Goal: Book appointment/travel/reservation

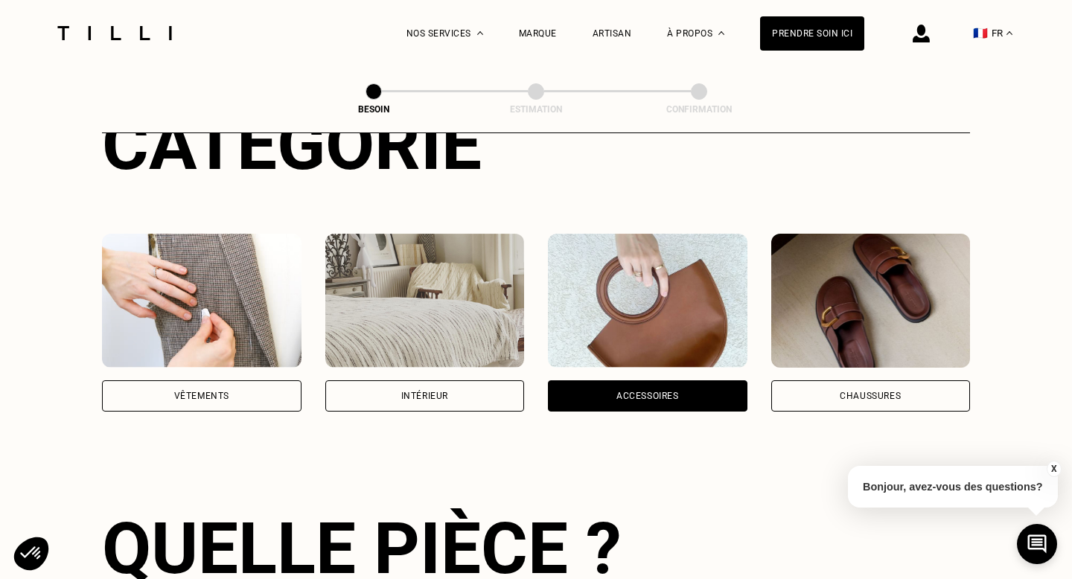
scroll to position [188, 0]
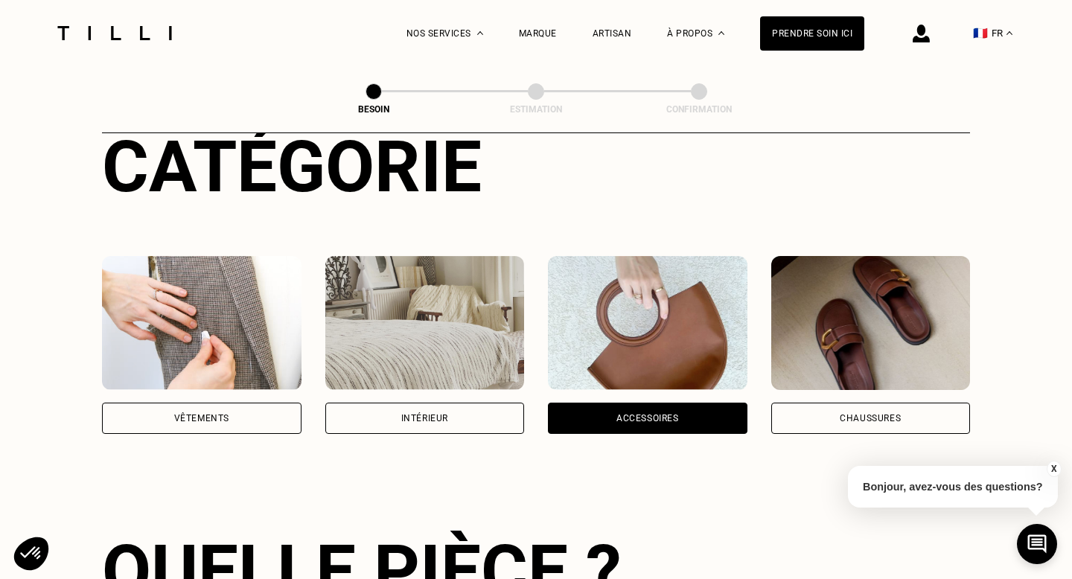
click at [853, 287] on img at bounding box center [871, 323] width 200 height 134
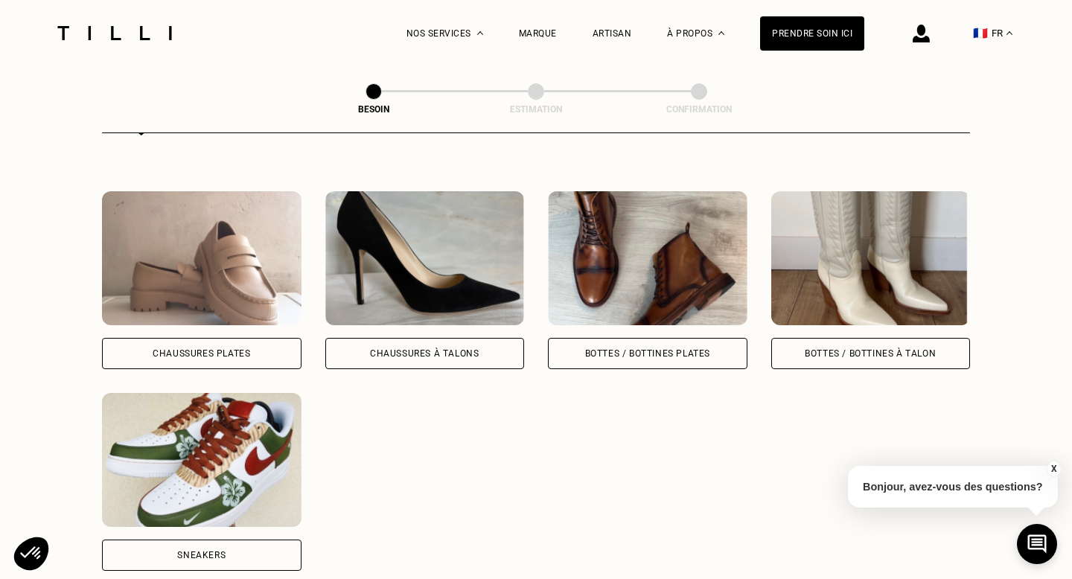
scroll to position [659, 0]
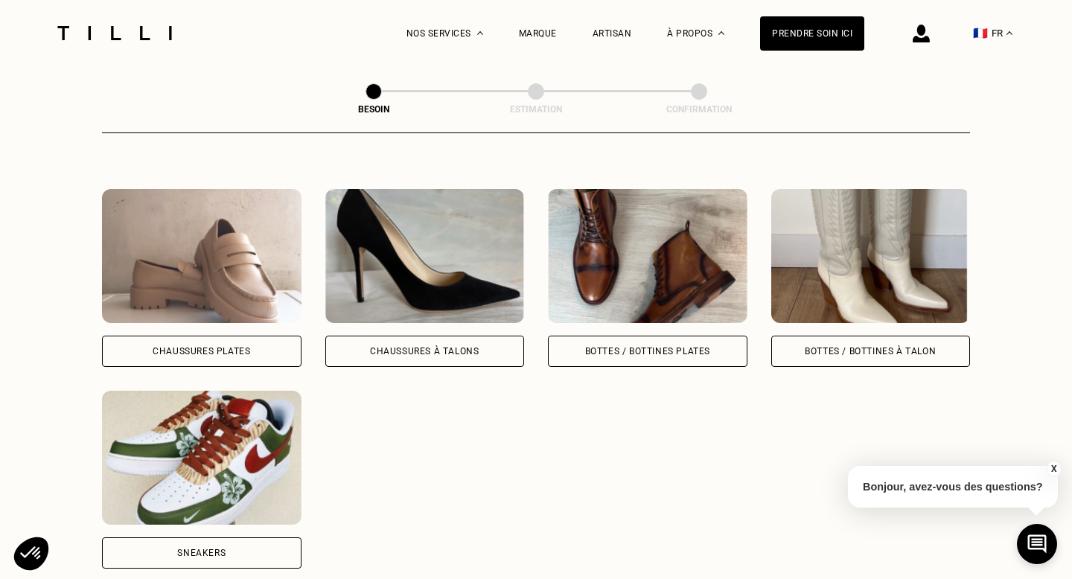
click at [162, 347] on div "Chaussures Plates" at bounding box center [202, 351] width 98 height 9
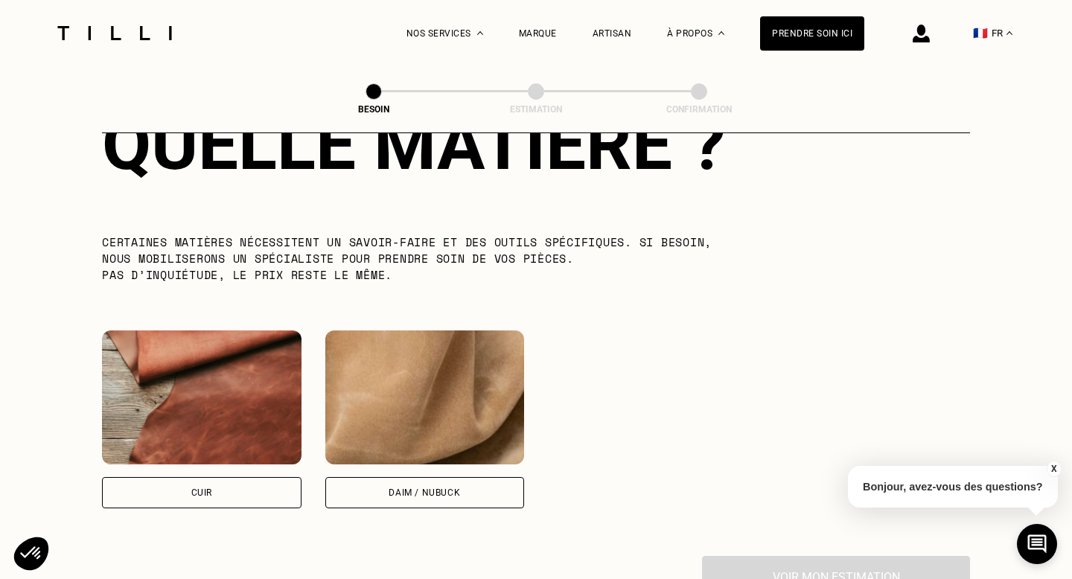
scroll to position [1222, 0]
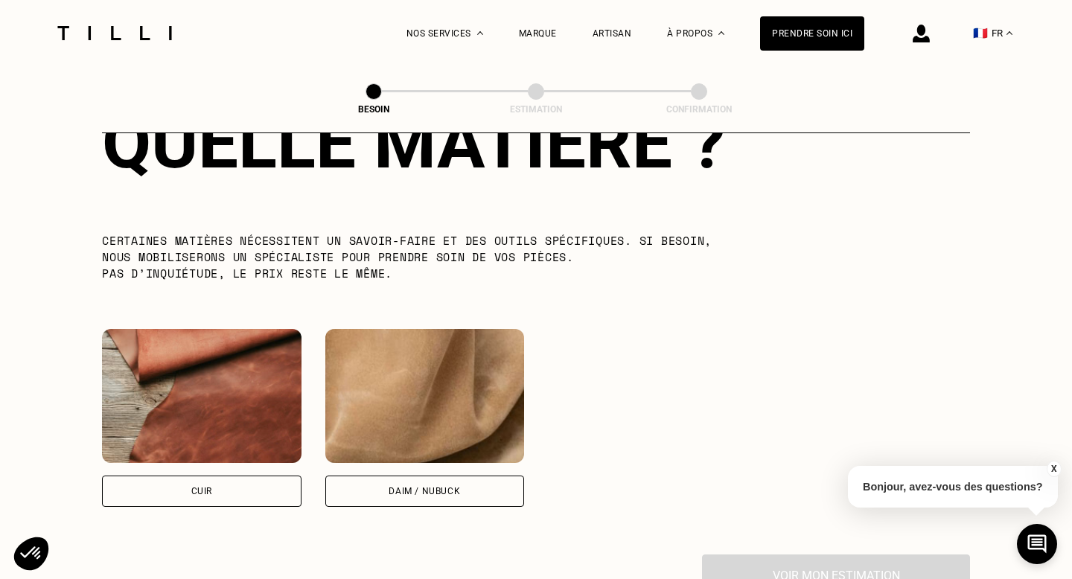
click at [190, 483] on div "Cuir" at bounding box center [202, 491] width 200 height 31
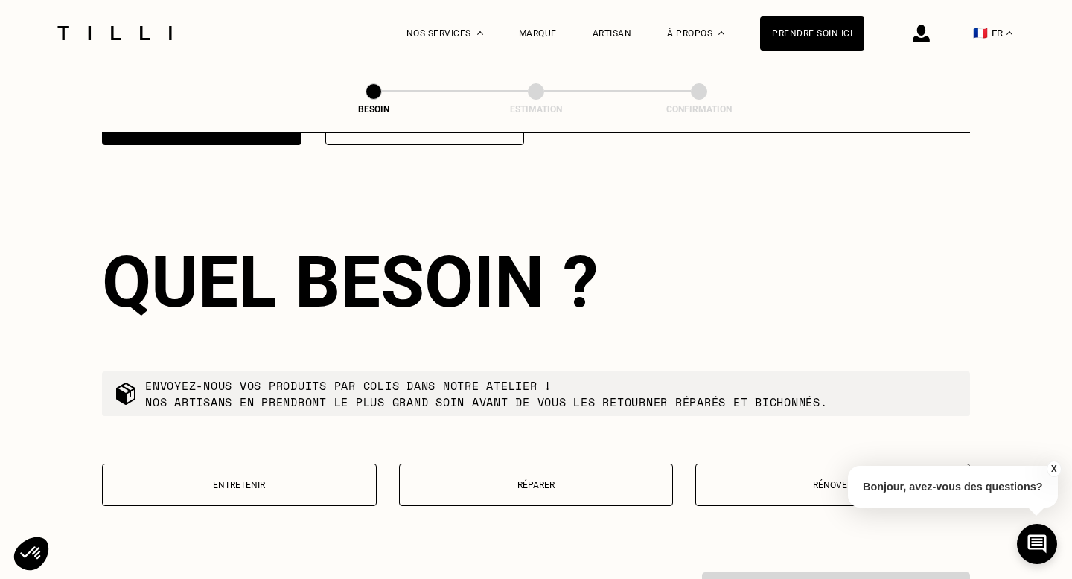
scroll to position [1594, 0]
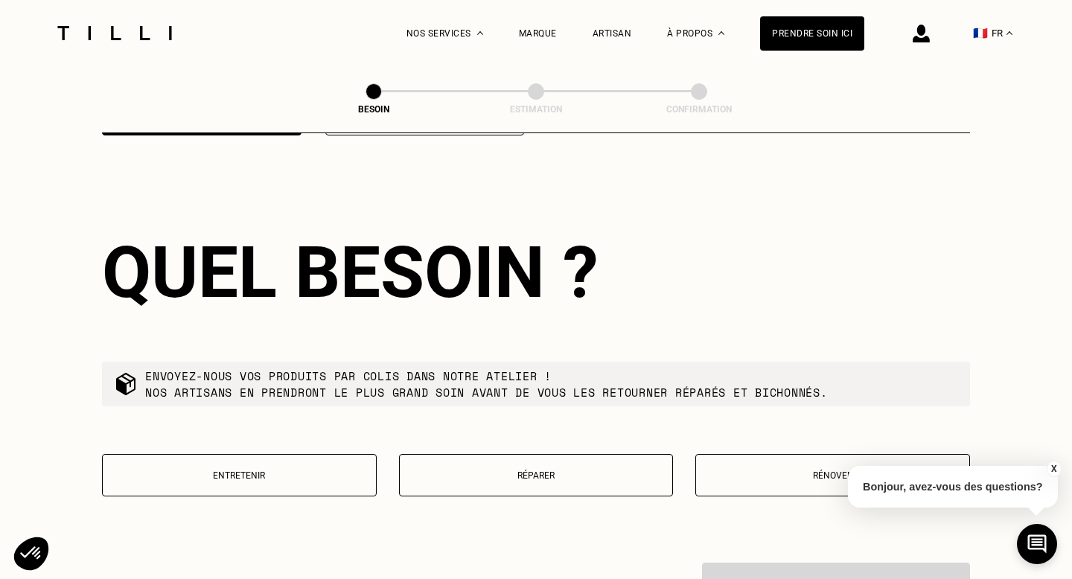
click at [533, 471] on p "Réparer" at bounding box center [536, 476] width 258 height 10
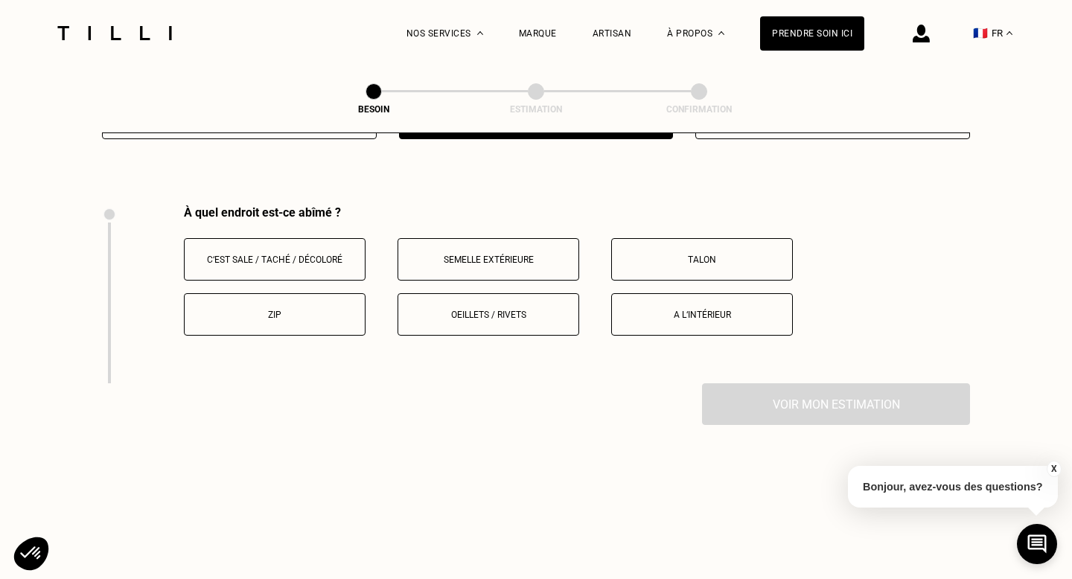
scroll to position [1950, 0]
click at [343, 256] on p "C‘est sale / taché / décoloré" at bounding box center [274, 261] width 165 height 10
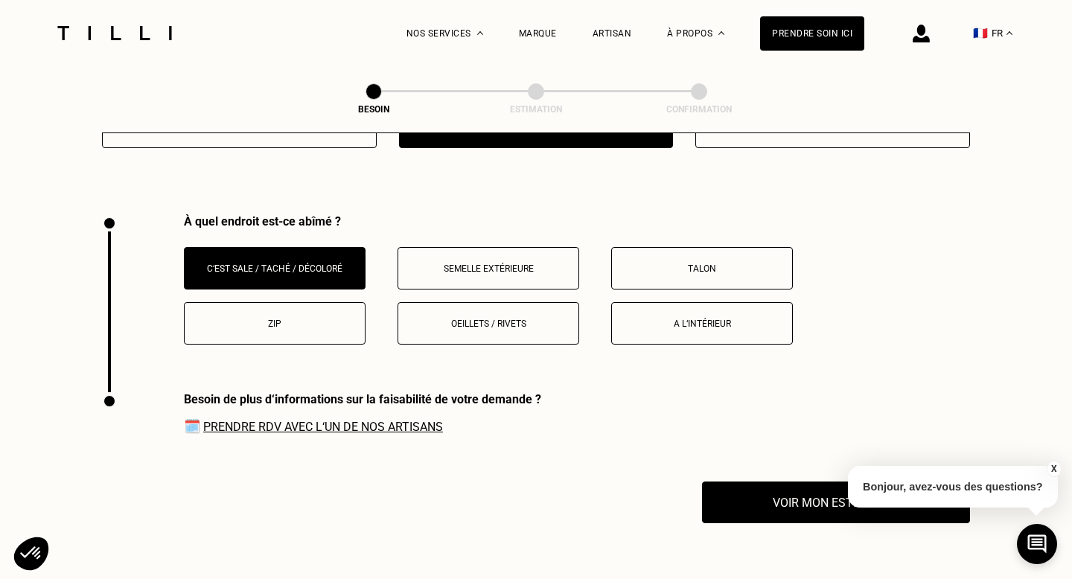
click at [499, 273] on button "Semelle extérieure" at bounding box center [489, 268] width 182 height 42
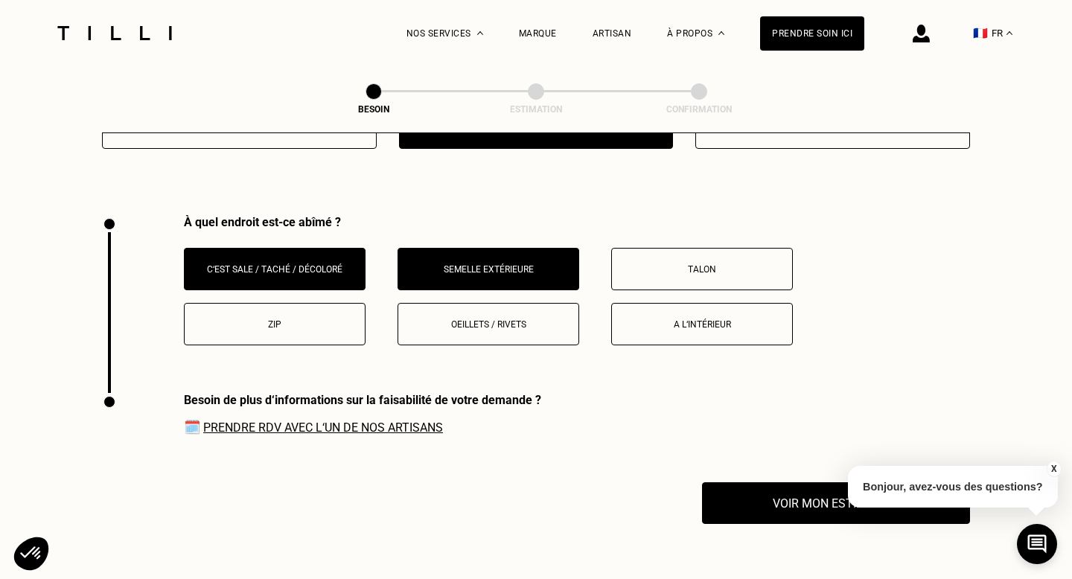
click at [319, 264] on p "C‘est sale / taché / décoloré" at bounding box center [274, 269] width 165 height 10
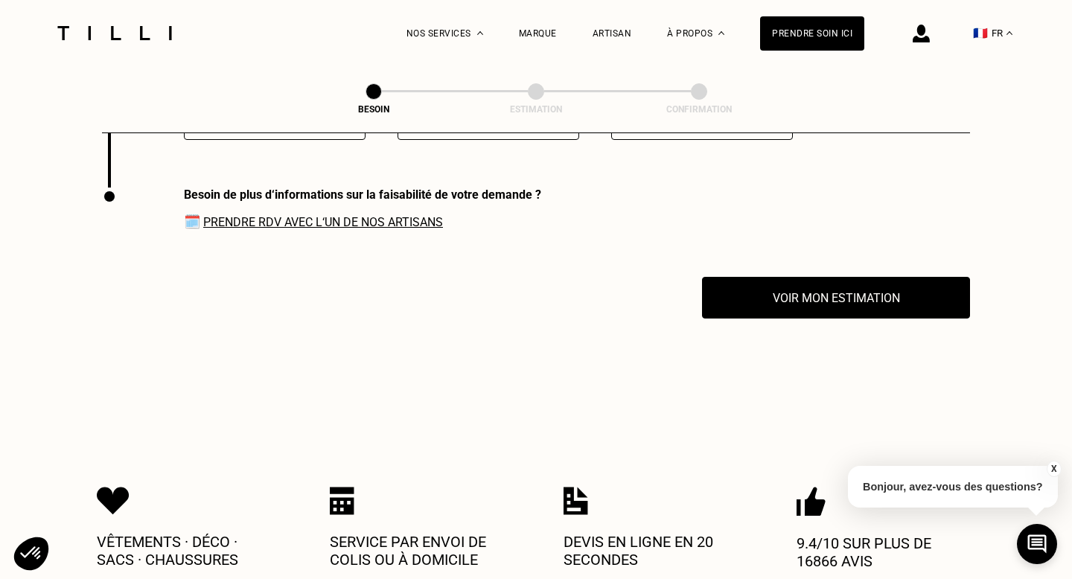
scroll to position [2153, 0]
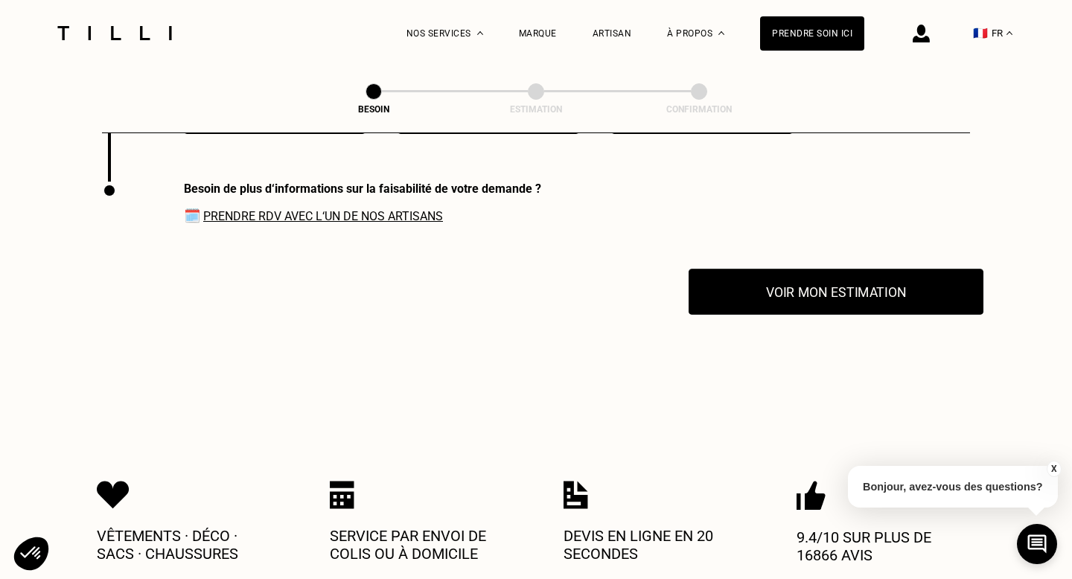
click at [742, 281] on button "Voir mon estimation" at bounding box center [836, 292] width 295 height 46
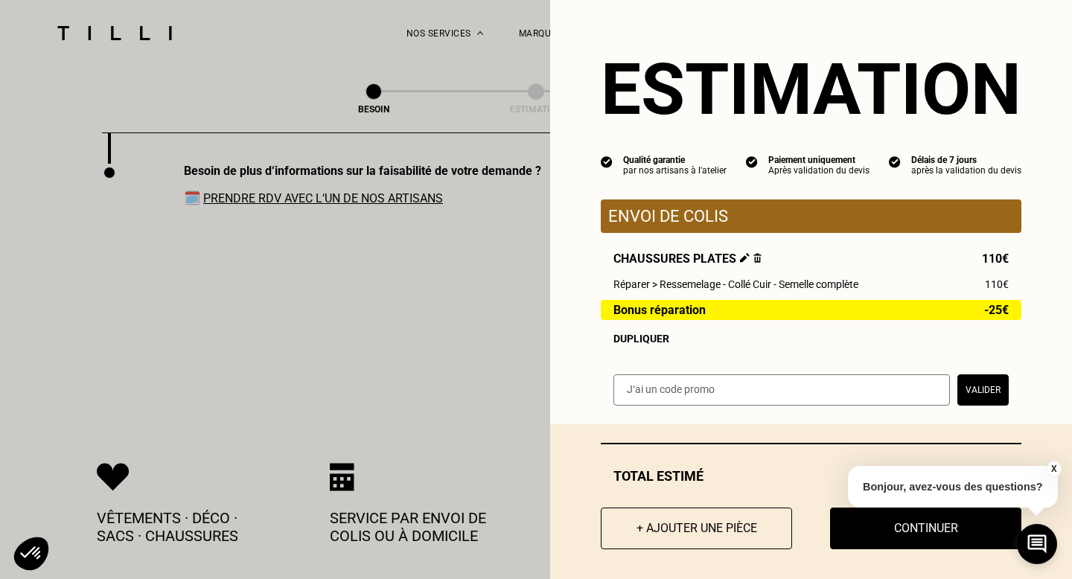
scroll to position [2183, 0]
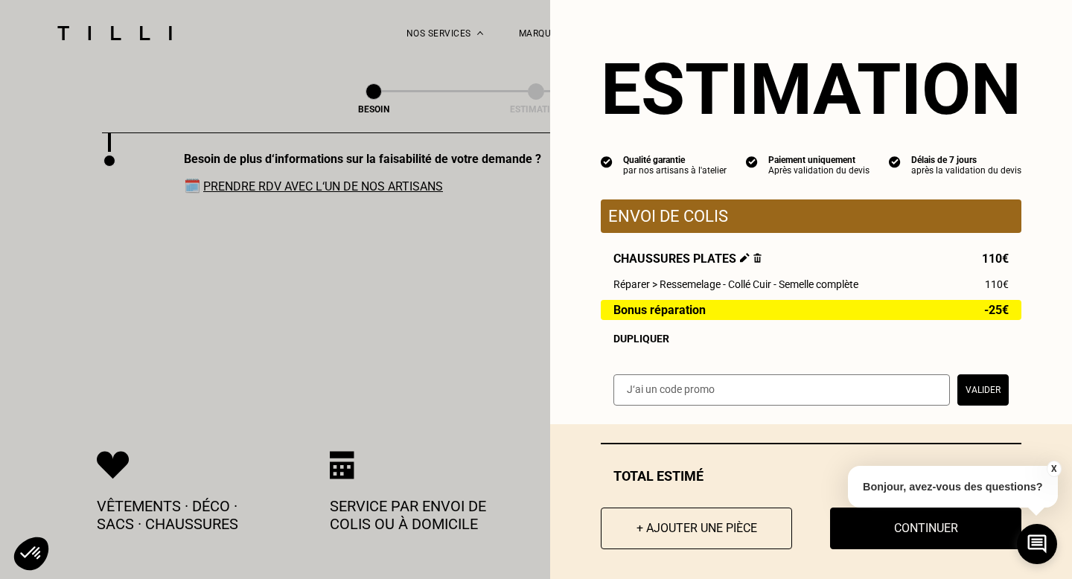
click at [1054, 466] on button "X" at bounding box center [1053, 469] width 15 height 16
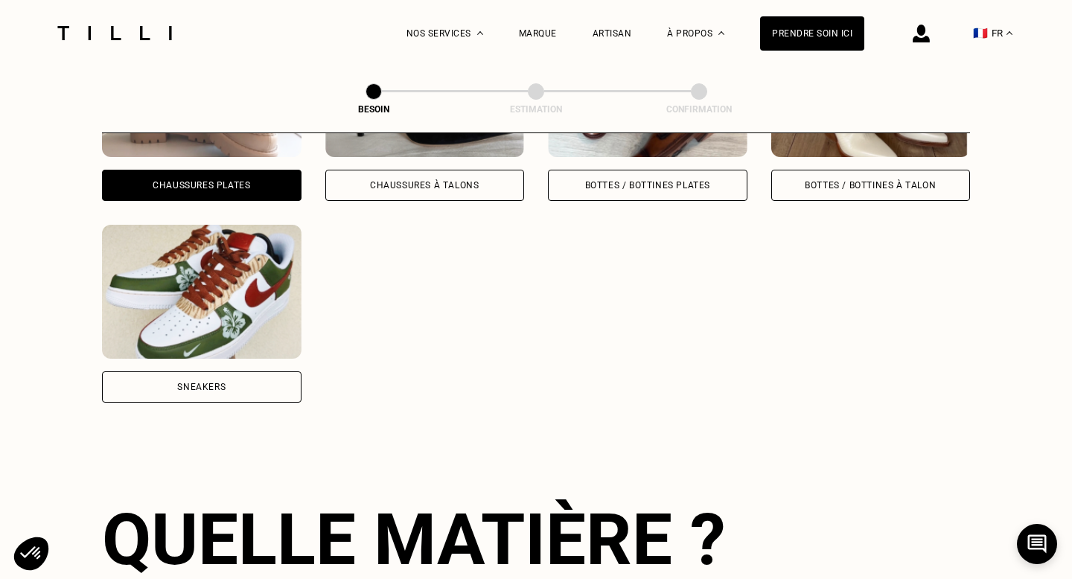
scroll to position [0, 0]
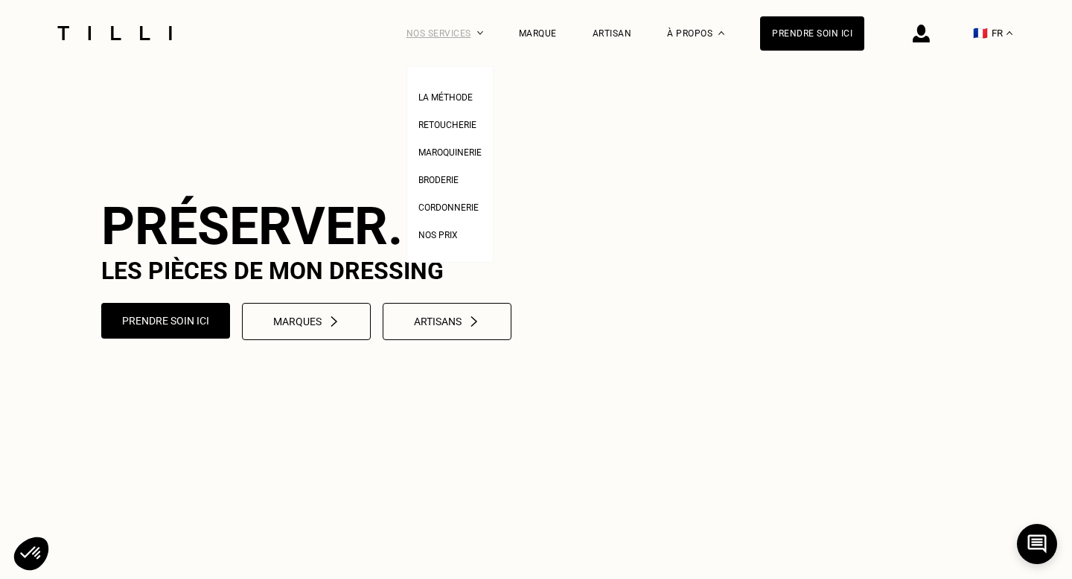
click at [455, 35] on div "Nos services" at bounding box center [445, 33] width 77 height 66
click at [447, 211] on span "Cordonnerie" at bounding box center [448, 208] width 60 height 10
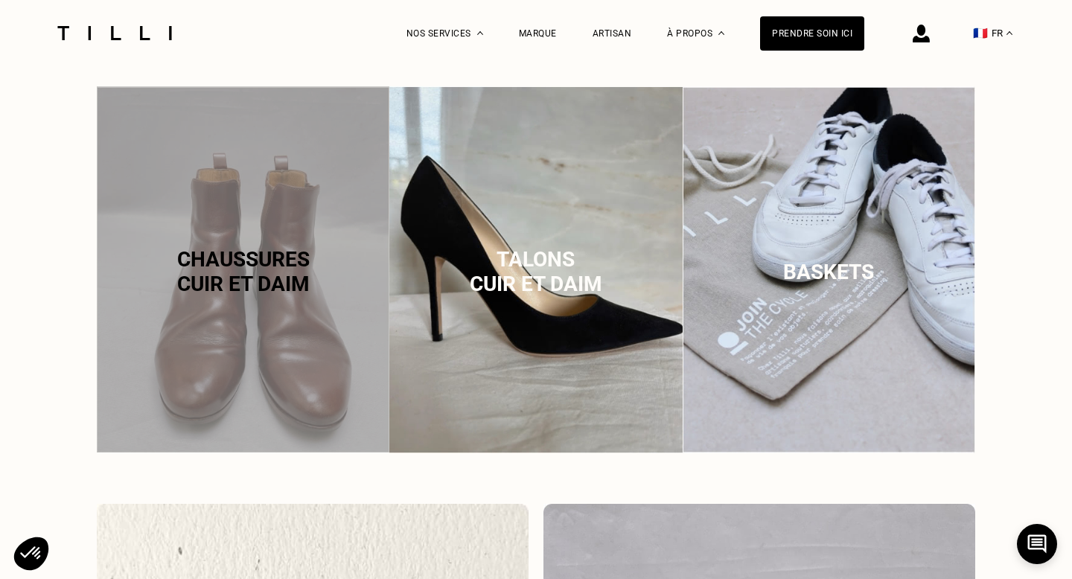
scroll to position [974, 0]
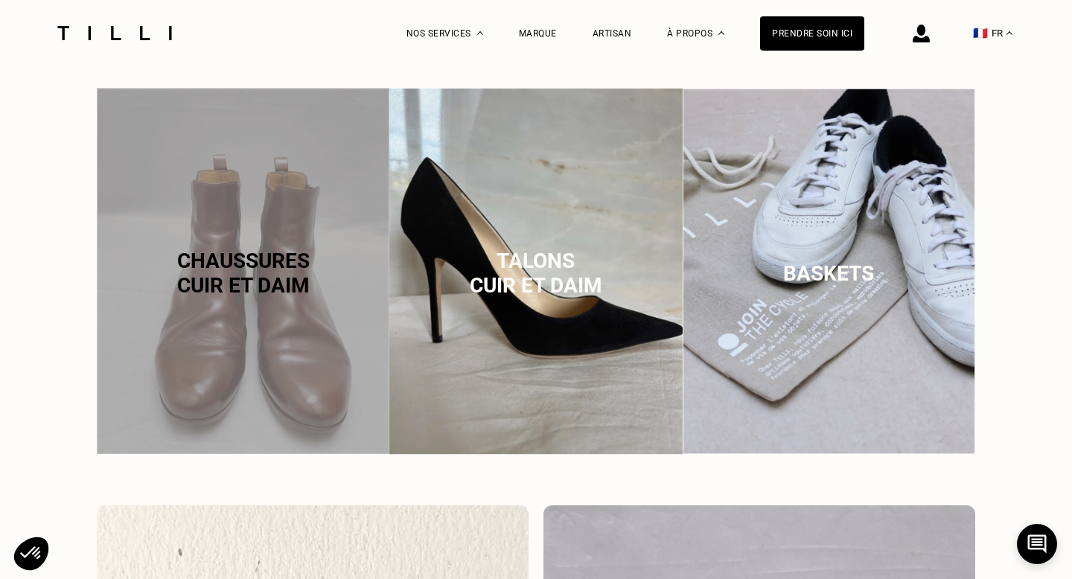
click at [813, 381] on img at bounding box center [829, 271] width 293 height 367
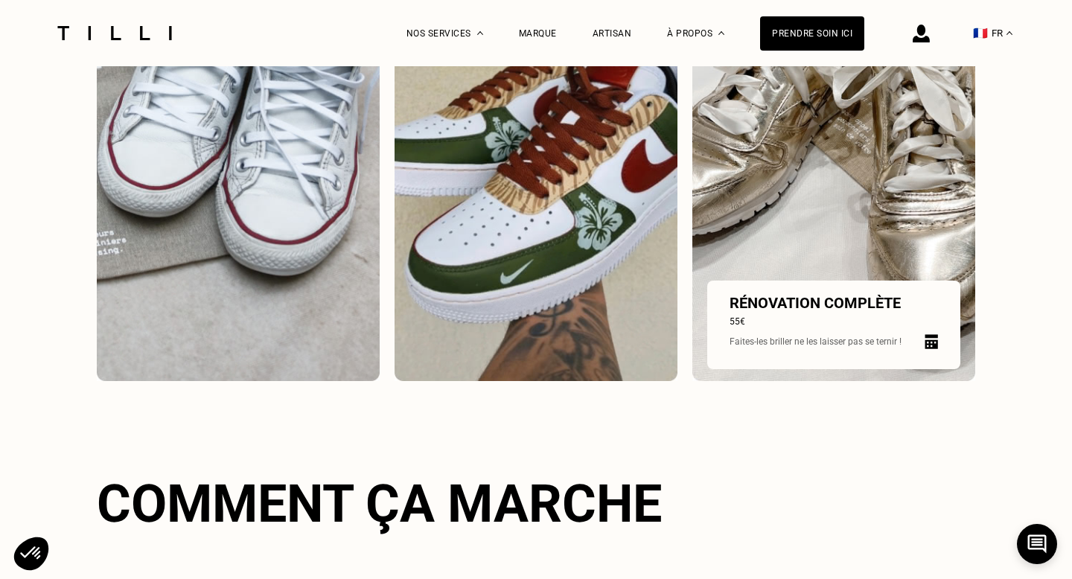
scroll to position [2113, 0]
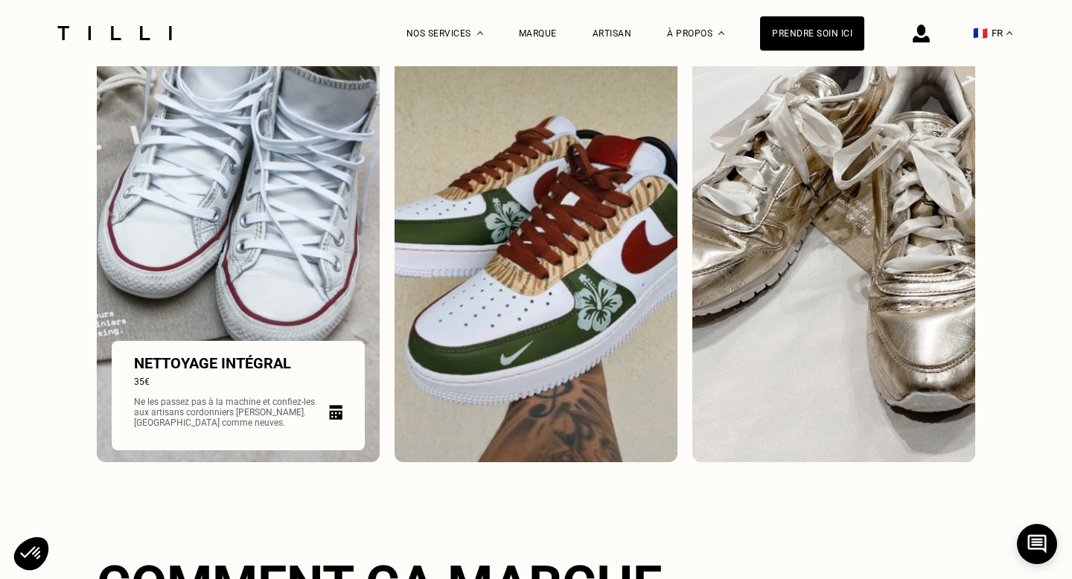
click at [313, 210] on img at bounding box center [238, 245] width 283 height 435
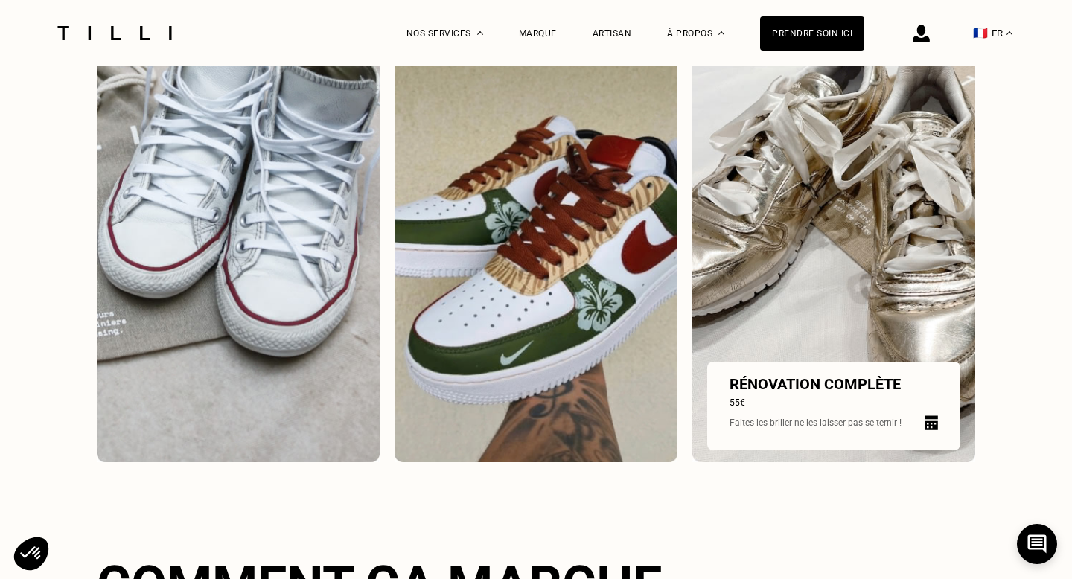
click at [809, 252] on img at bounding box center [834, 245] width 283 height 435
click at [792, 391] on p "Rénovation complète" at bounding box center [834, 384] width 209 height 18
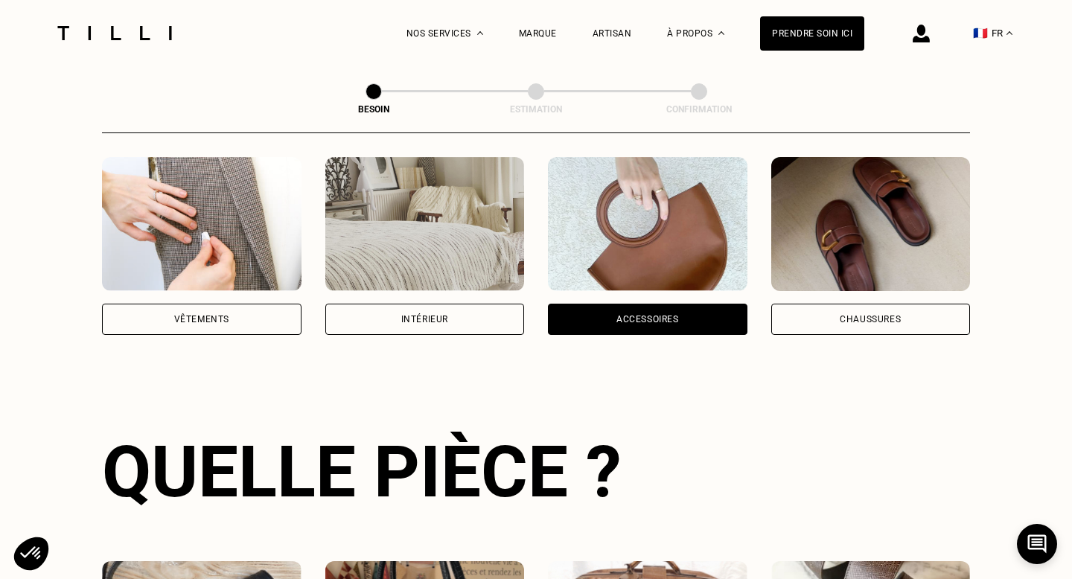
click at [834, 270] on img at bounding box center [871, 224] width 200 height 134
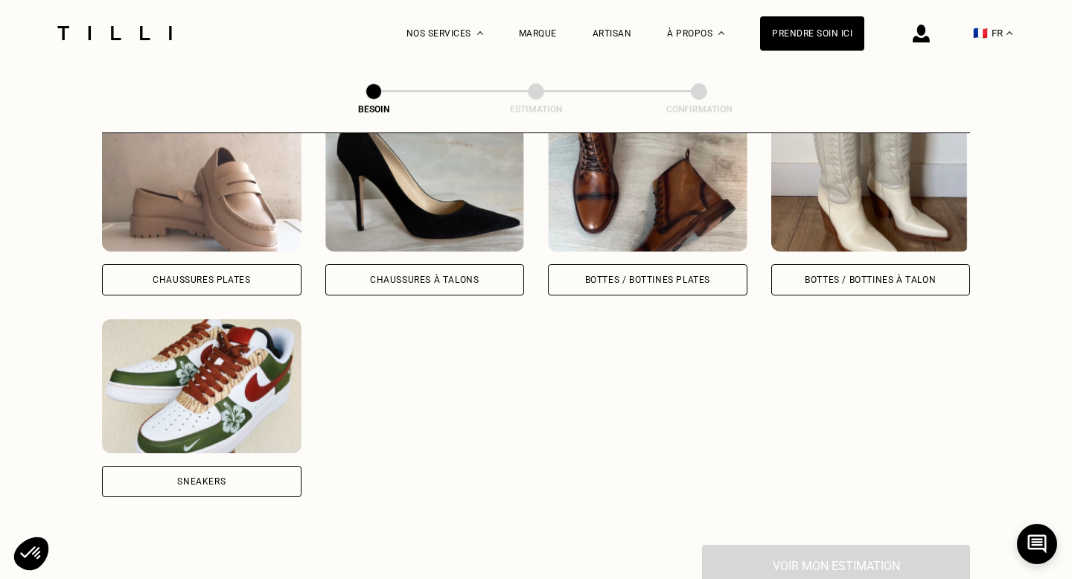
scroll to position [750, 0]
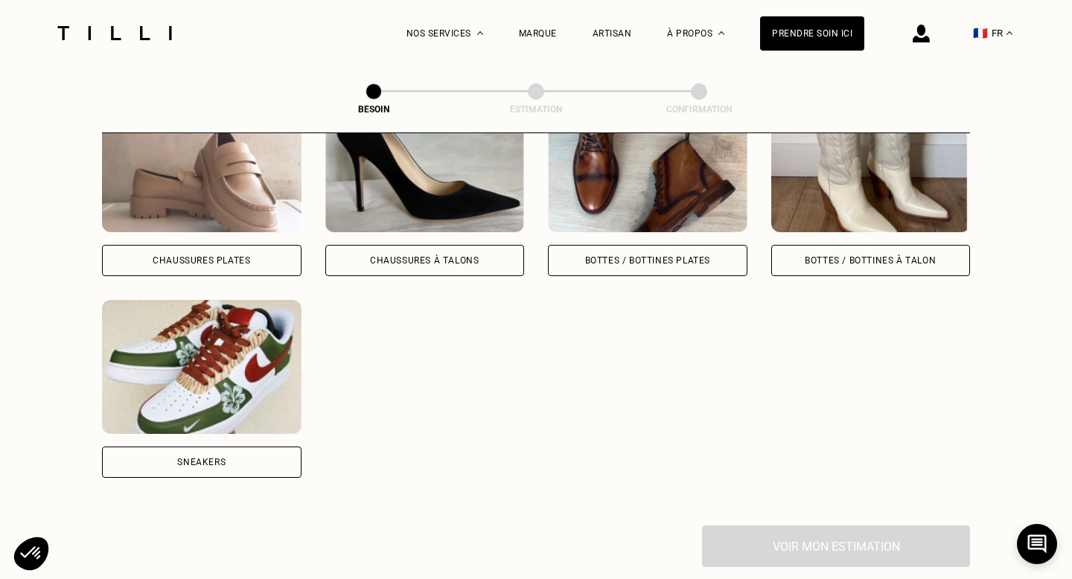
click at [205, 451] on div "Sneakers" at bounding box center [202, 462] width 200 height 31
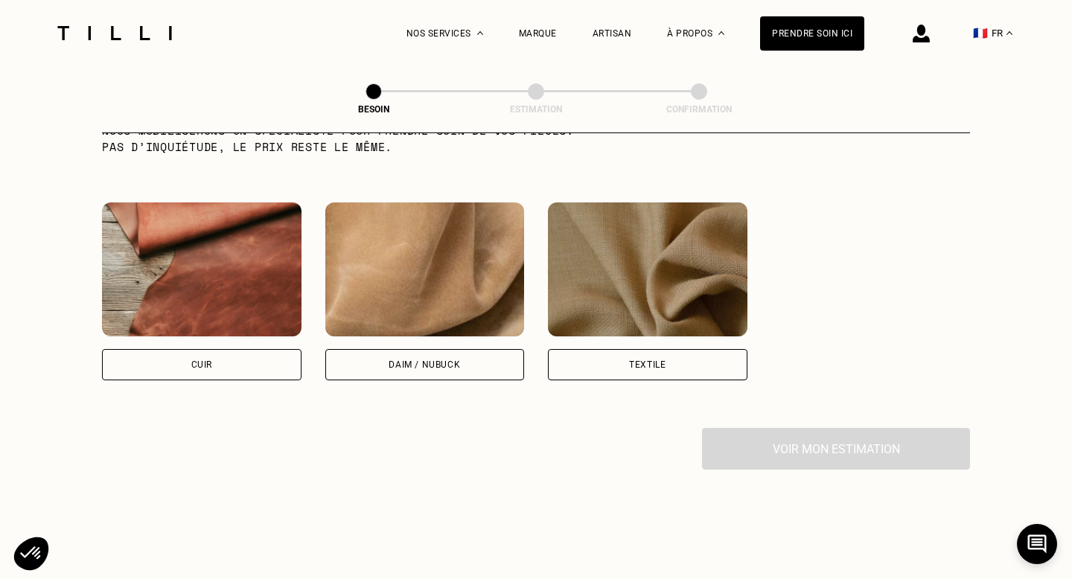
scroll to position [1353, 0]
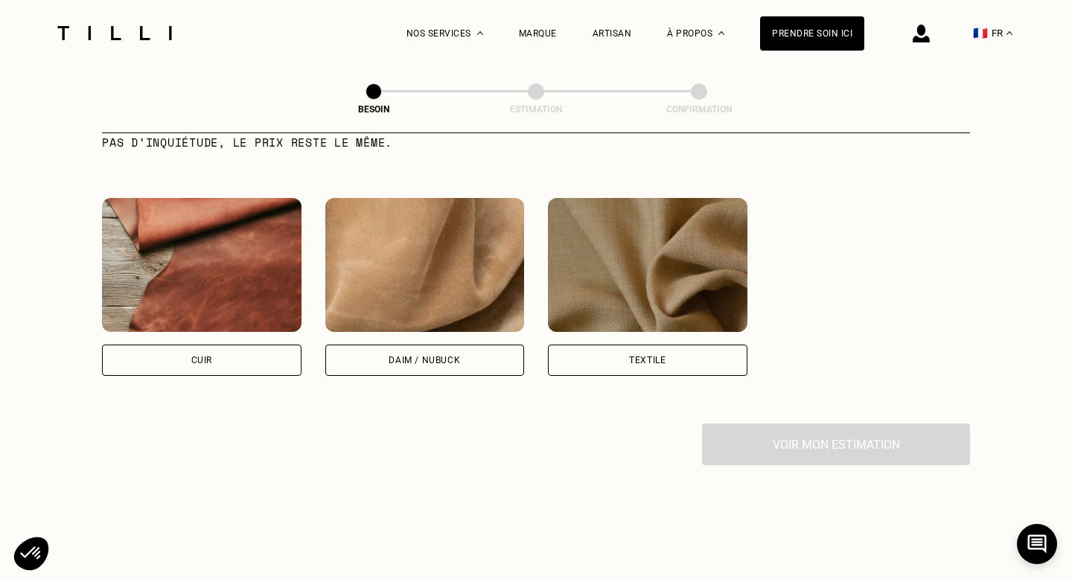
click at [622, 345] on div "Textile" at bounding box center [648, 360] width 200 height 31
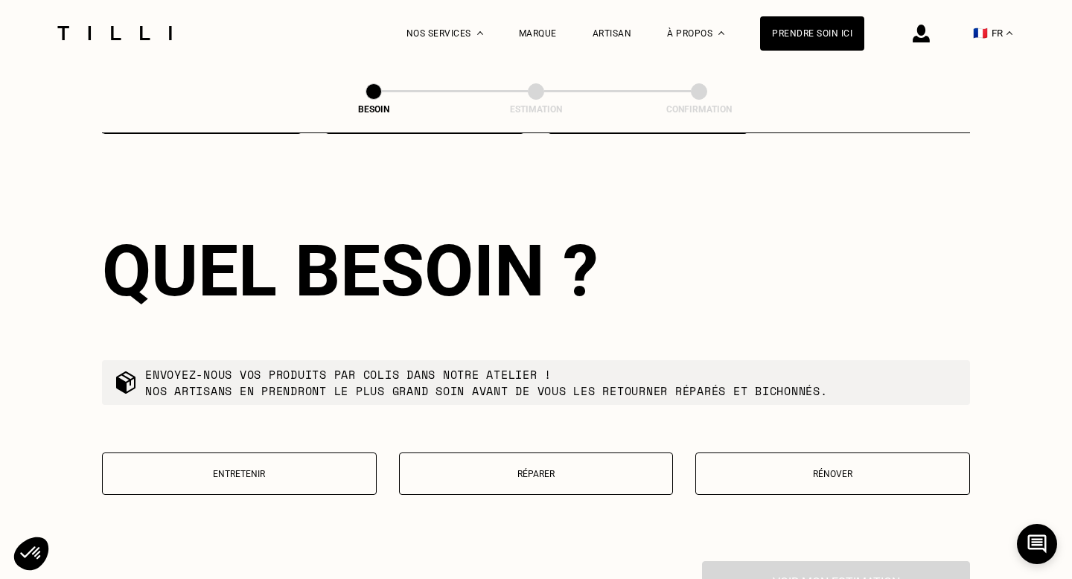
scroll to position [1596, 0]
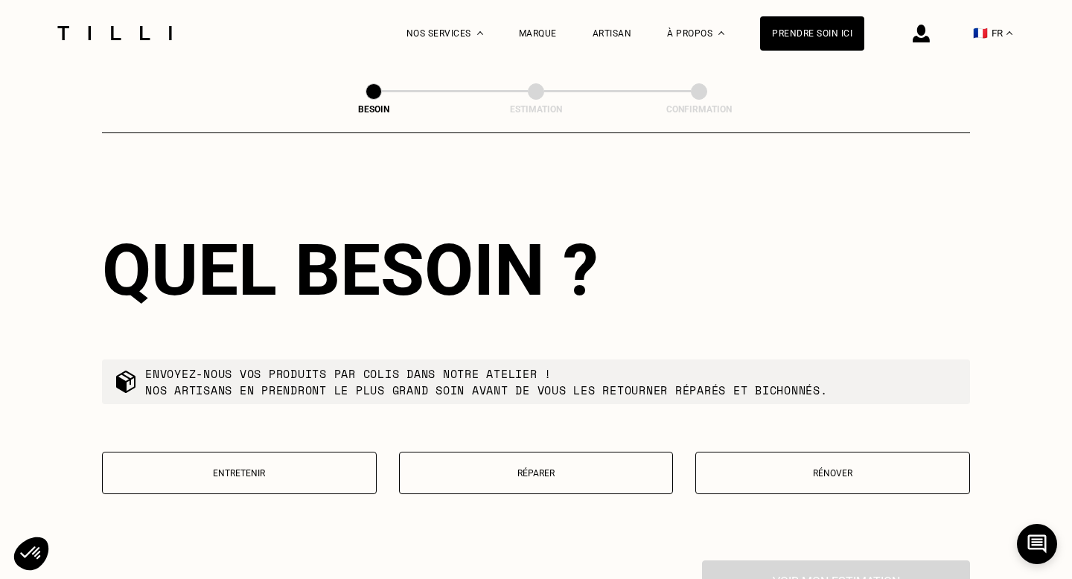
click at [786, 468] on p "Rénover" at bounding box center [833, 473] width 258 height 10
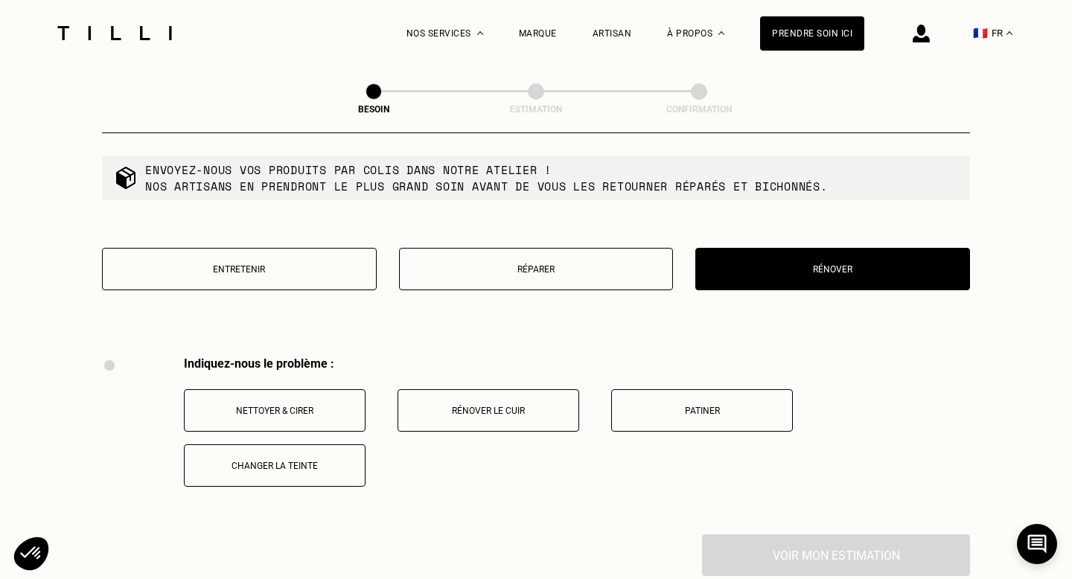
scroll to position [1798, 0]
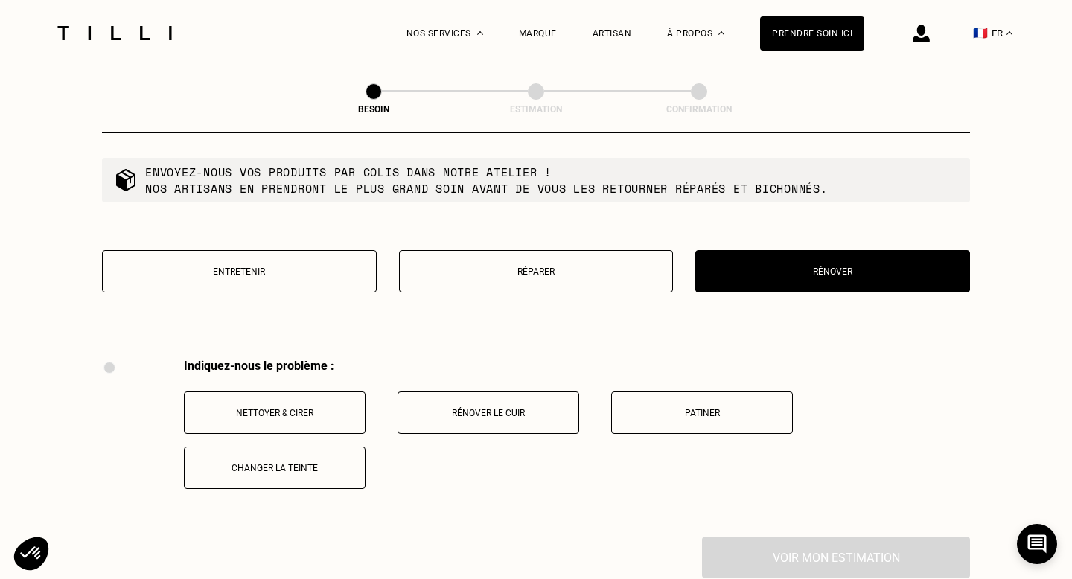
click at [509, 265] on button "Réparer" at bounding box center [536, 271] width 275 height 42
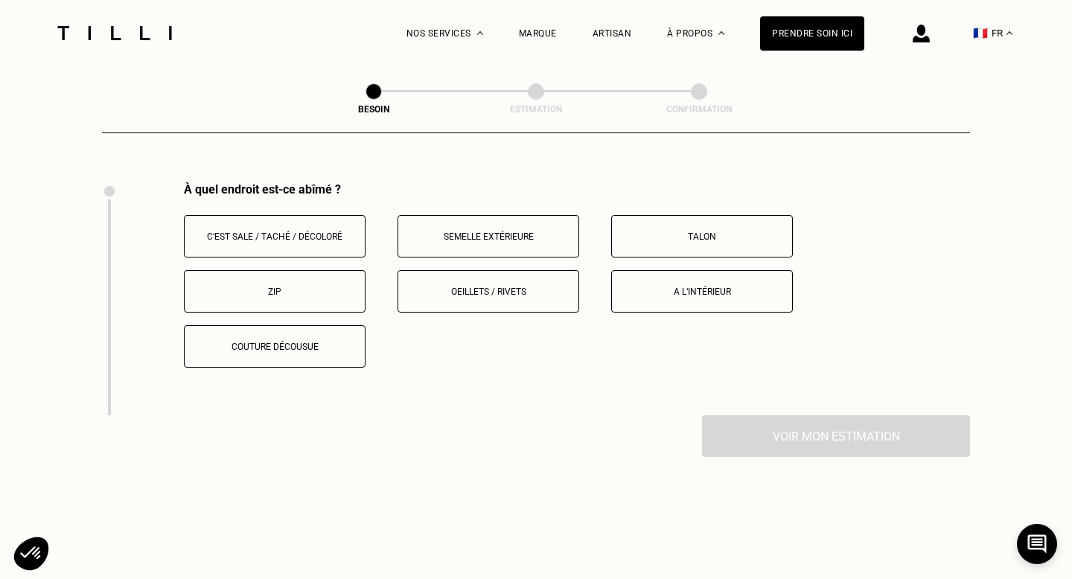
scroll to position [1975, 0]
click at [704, 214] on button "Talon" at bounding box center [702, 235] width 182 height 42
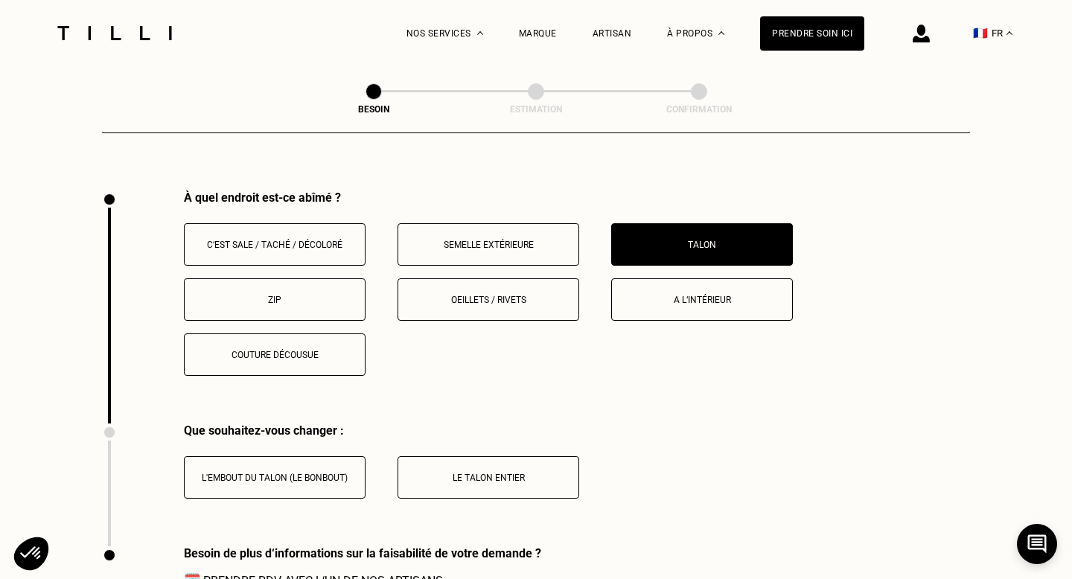
scroll to position [1965, 0]
click at [713, 296] on p "A l‘intérieur" at bounding box center [702, 301] width 165 height 10
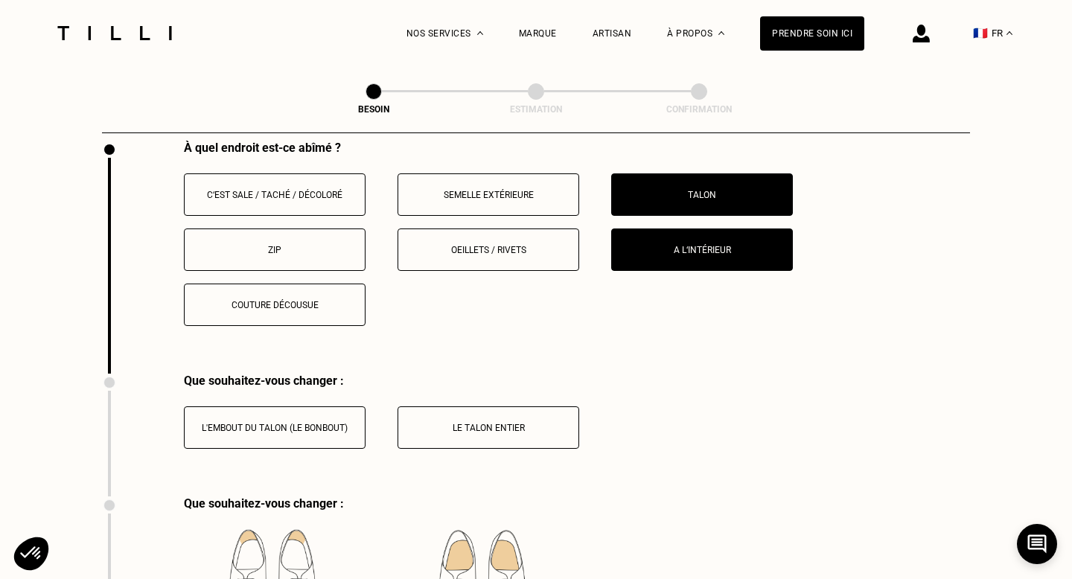
scroll to position [1938, 0]
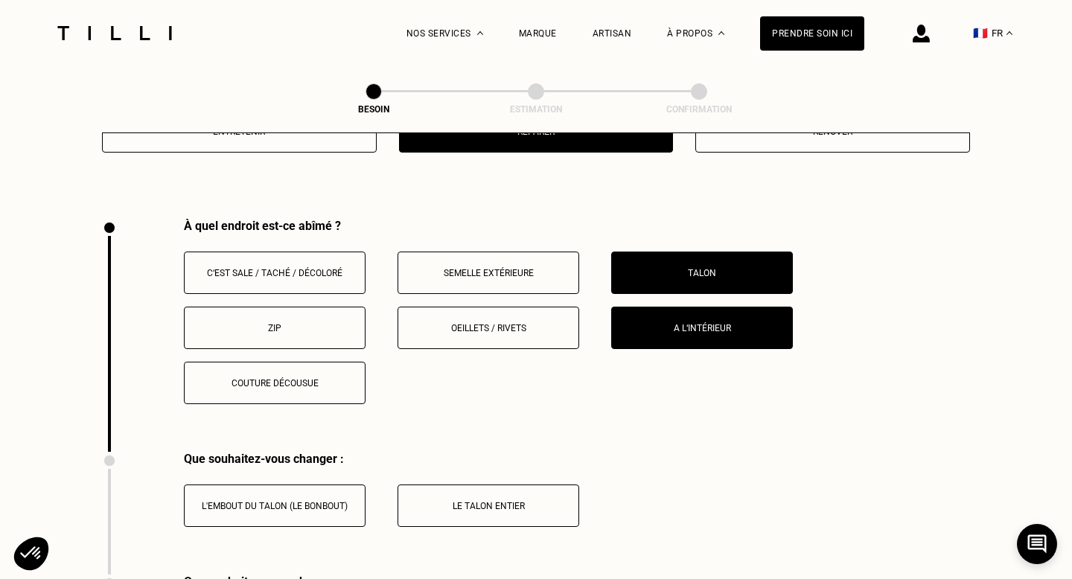
click at [709, 263] on button "Talon" at bounding box center [702, 273] width 182 height 42
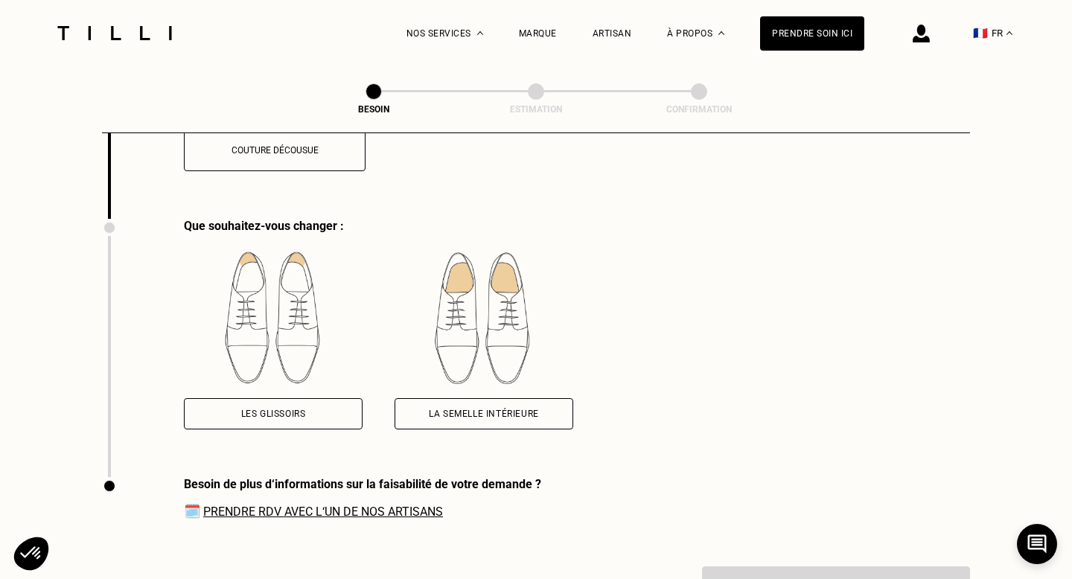
scroll to position [2209, 0]
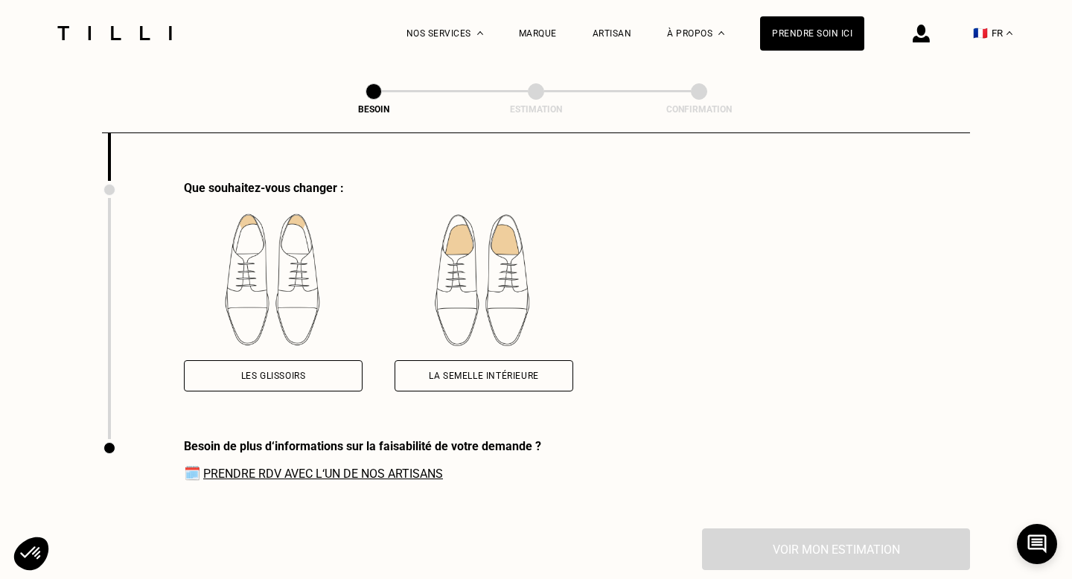
click at [289, 372] on div "Les glissoirs" at bounding box center [273, 376] width 65 height 9
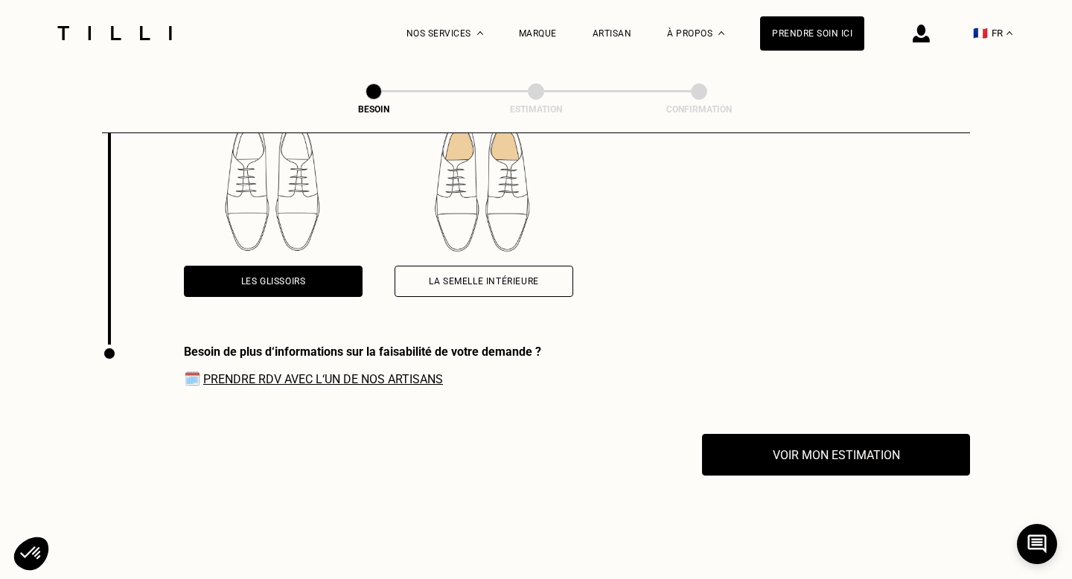
scroll to position [2361, 0]
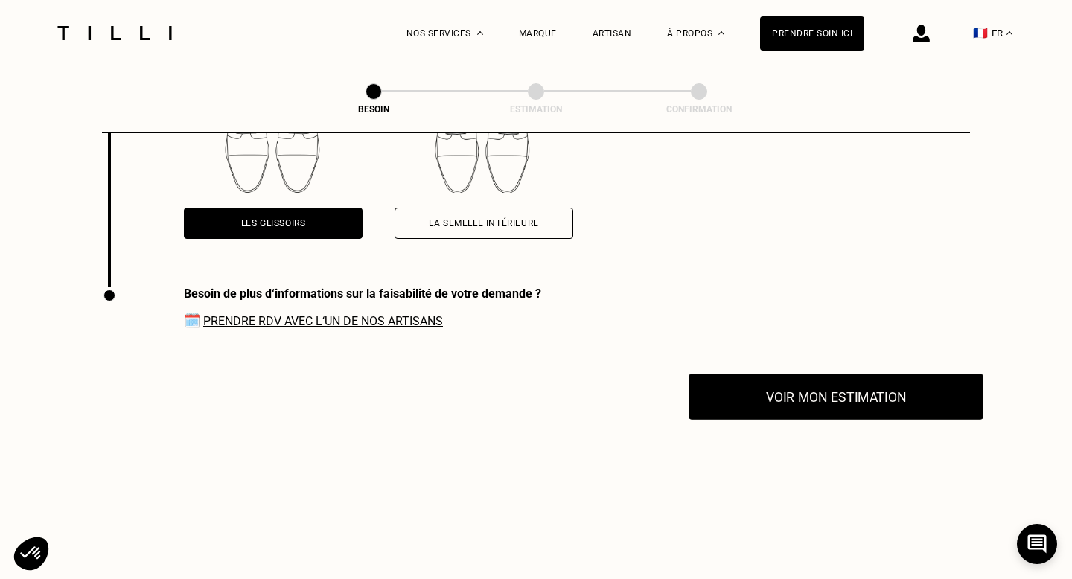
click at [803, 374] on button "Voir mon estimation" at bounding box center [836, 397] width 295 height 46
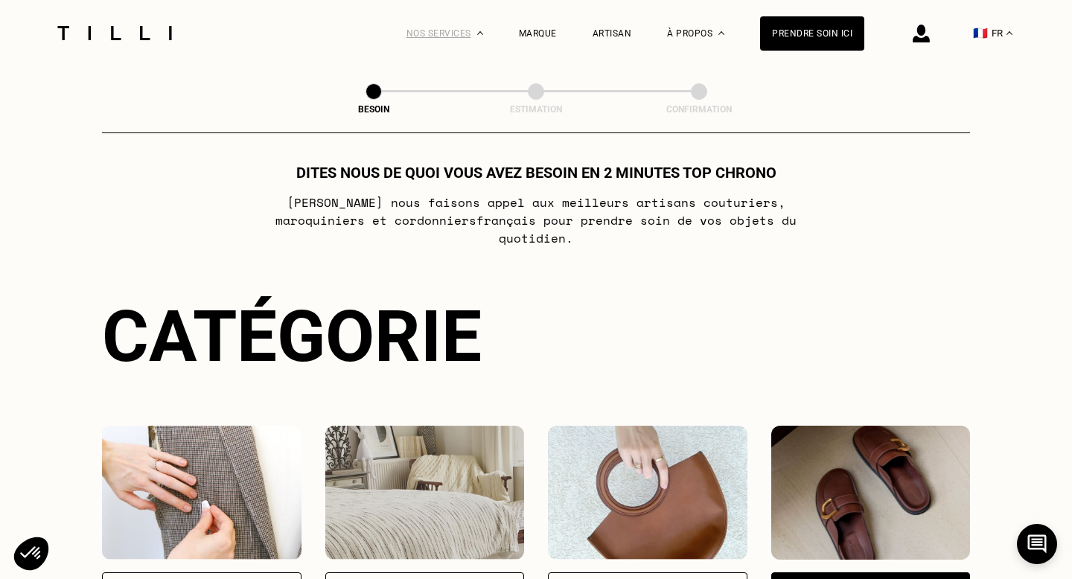
scroll to position [4, 0]
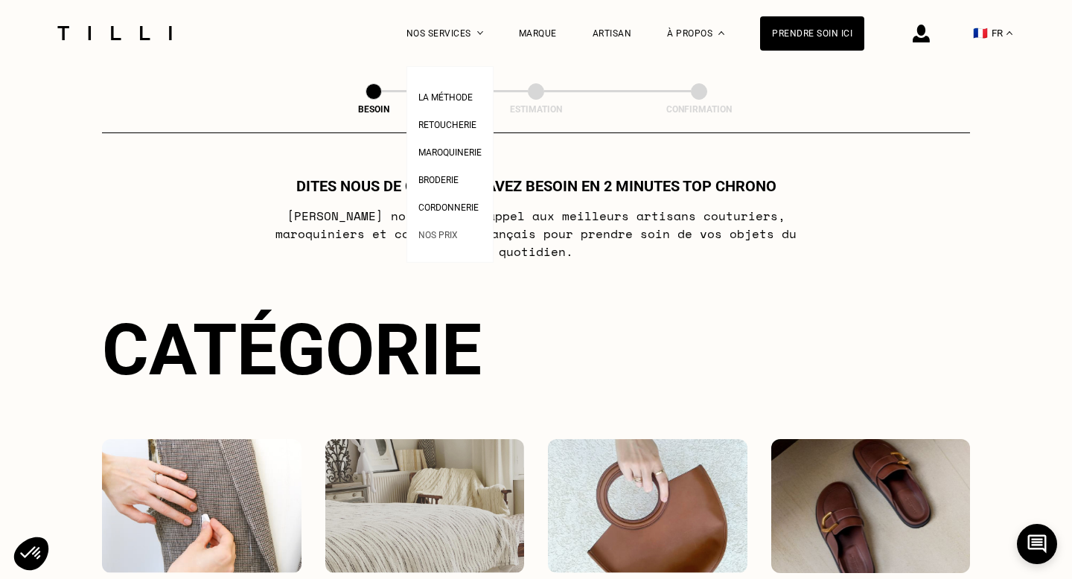
click at [438, 244] on li "Nos prix" at bounding box center [449, 234] width 63 height 28
click at [435, 237] on span "Nos prix" at bounding box center [437, 235] width 39 height 10
select select "FR"
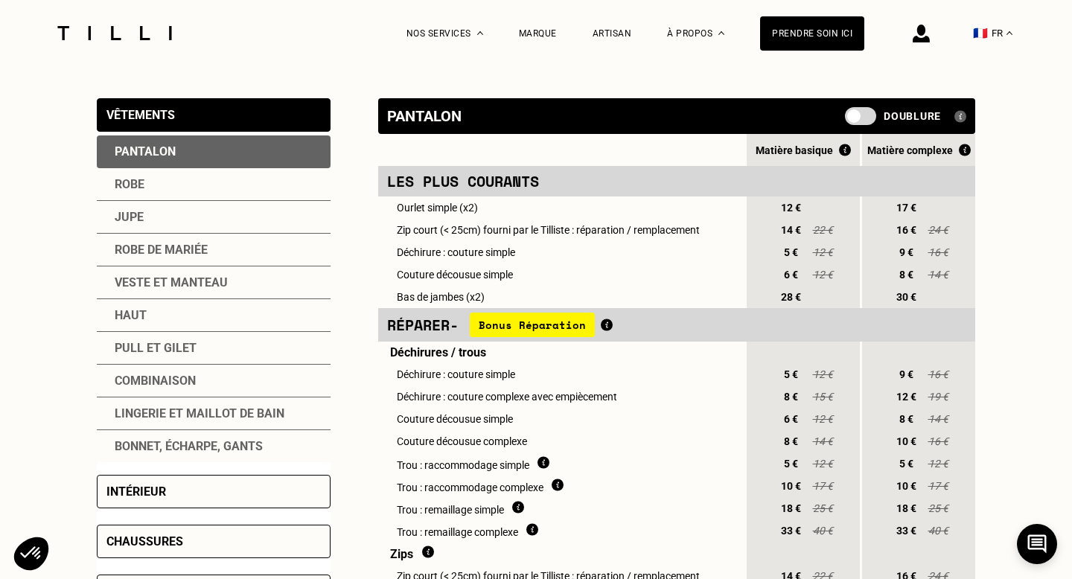
scroll to position [302, 0]
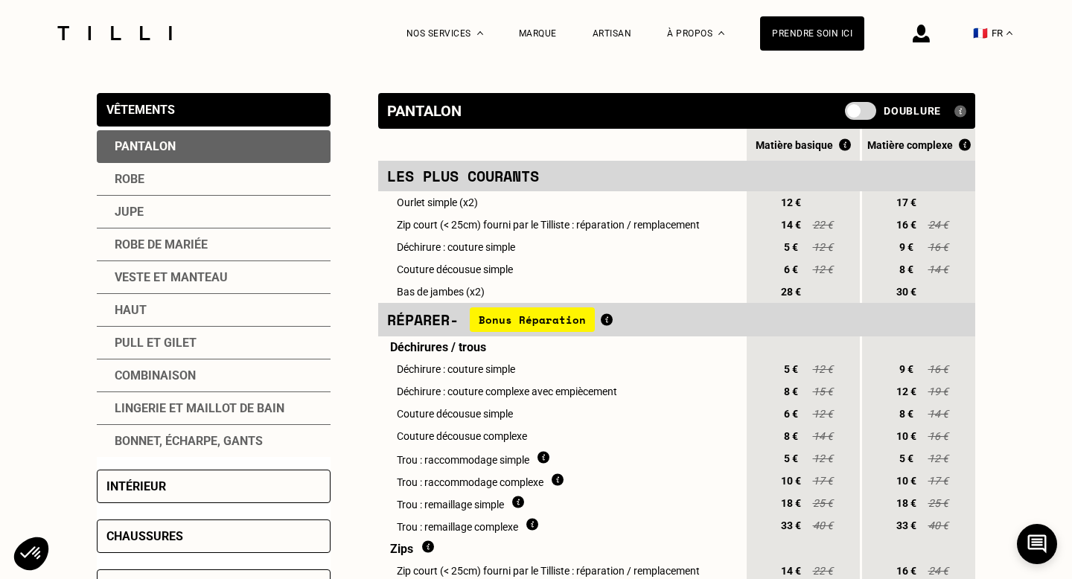
click at [187, 406] on div "Lingerie et maillot de bain" at bounding box center [214, 408] width 234 height 33
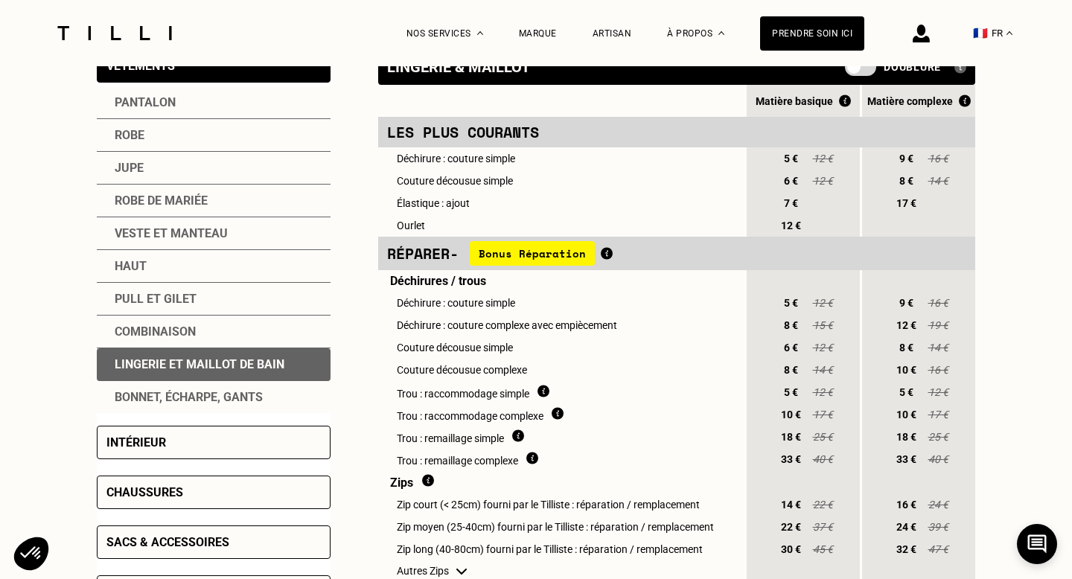
scroll to position [324, 0]
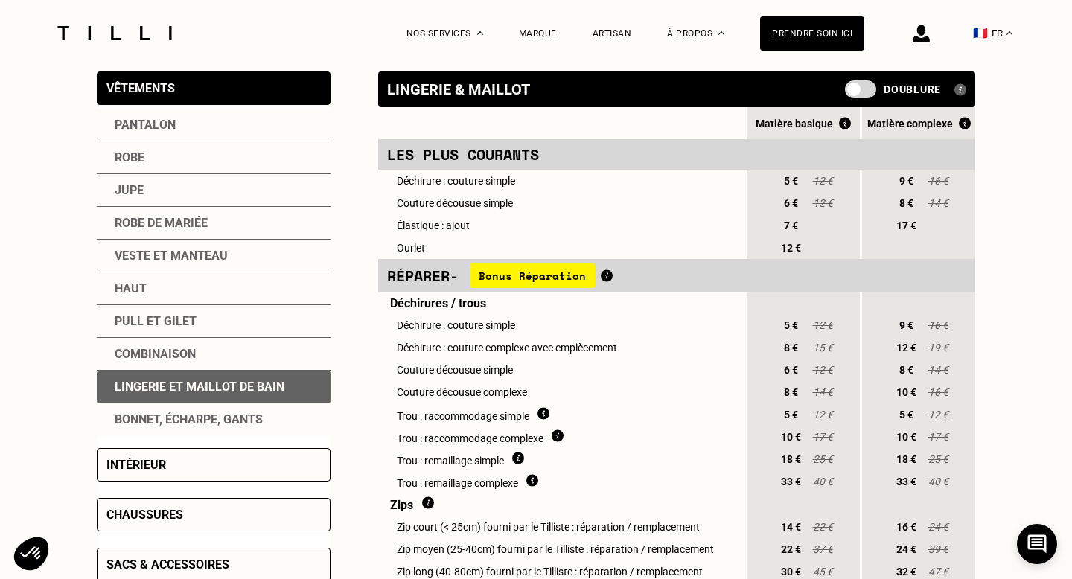
click at [162, 146] on div "Robe" at bounding box center [214, 157] width 234 height 33
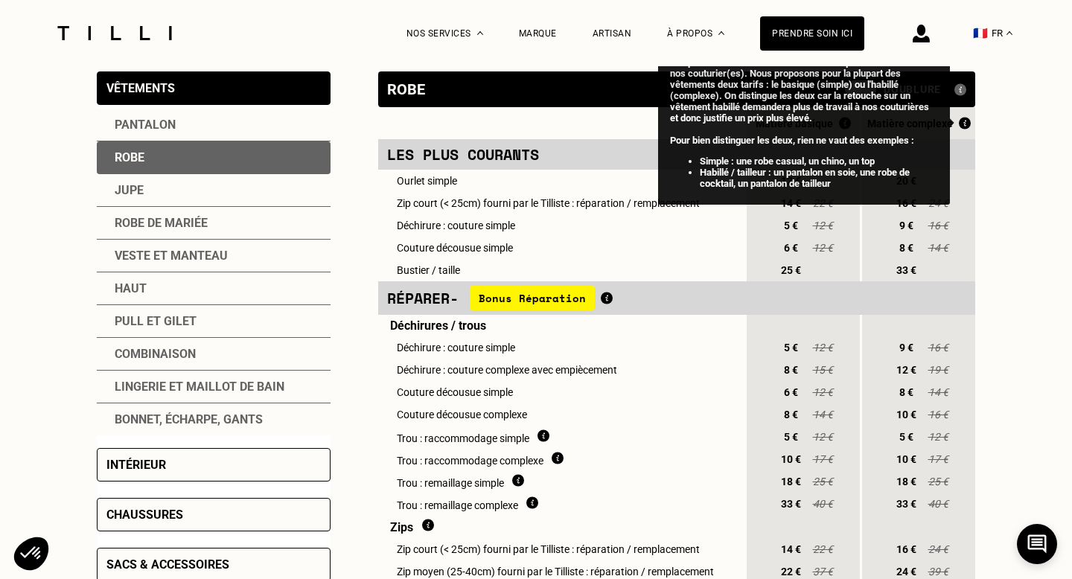
click at [959, 121] on img at bounding box center [965, 123] width 12 height 13
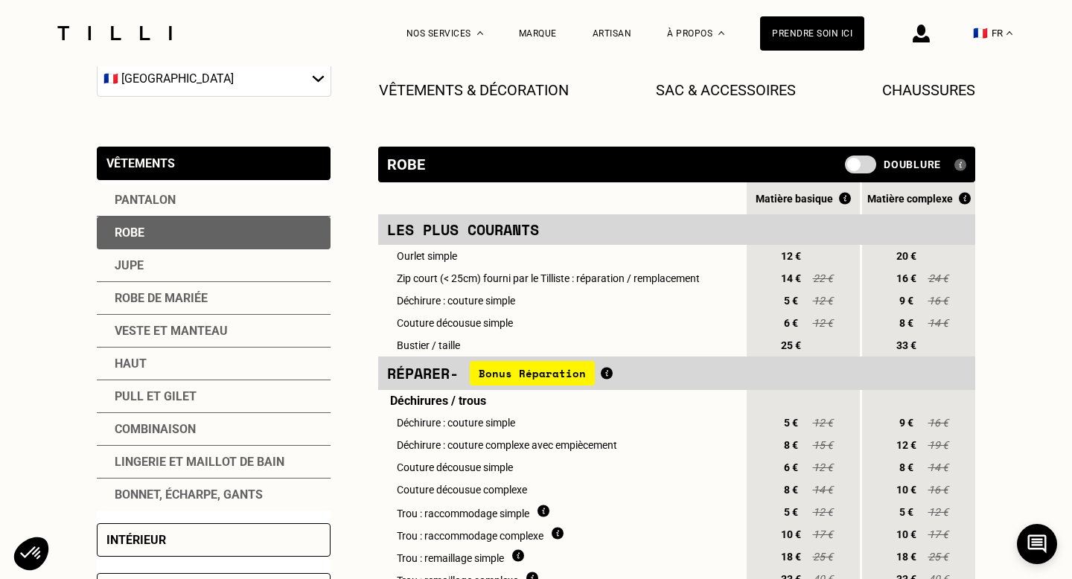
scroll to position [0, 0]
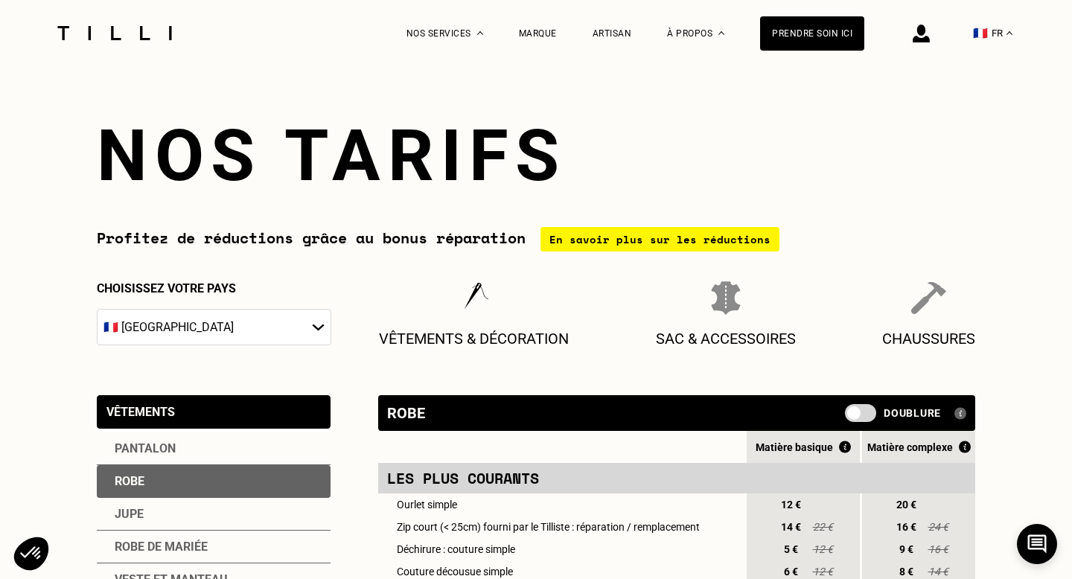
click at [106, 48] on div at bounding box center [114, 33] width 125 height 66
click at [98, 34] on img at bounding box center [114, 33] width 125 height 14
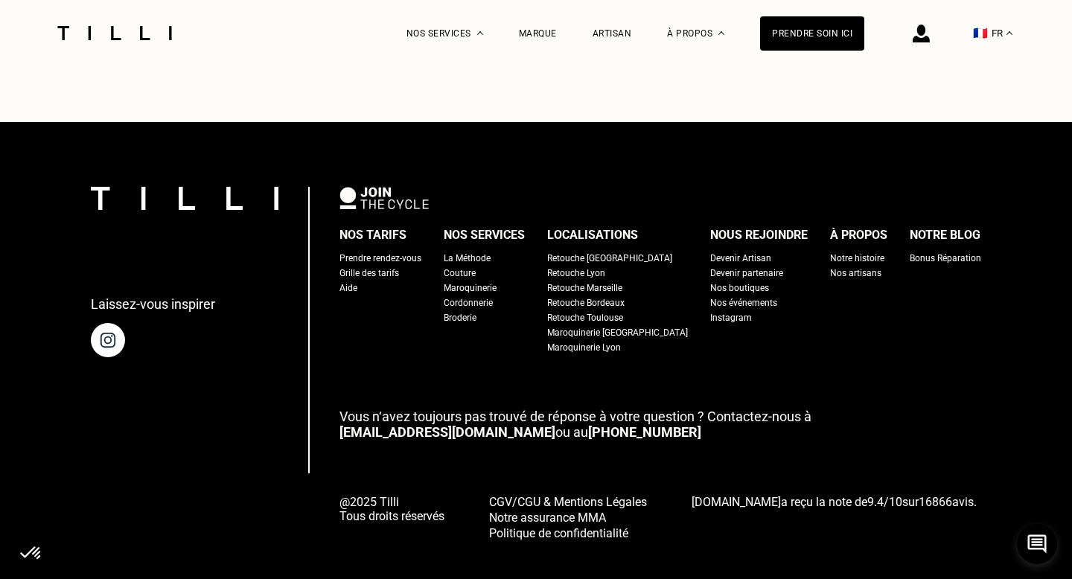
scroll to position [3796, 0]
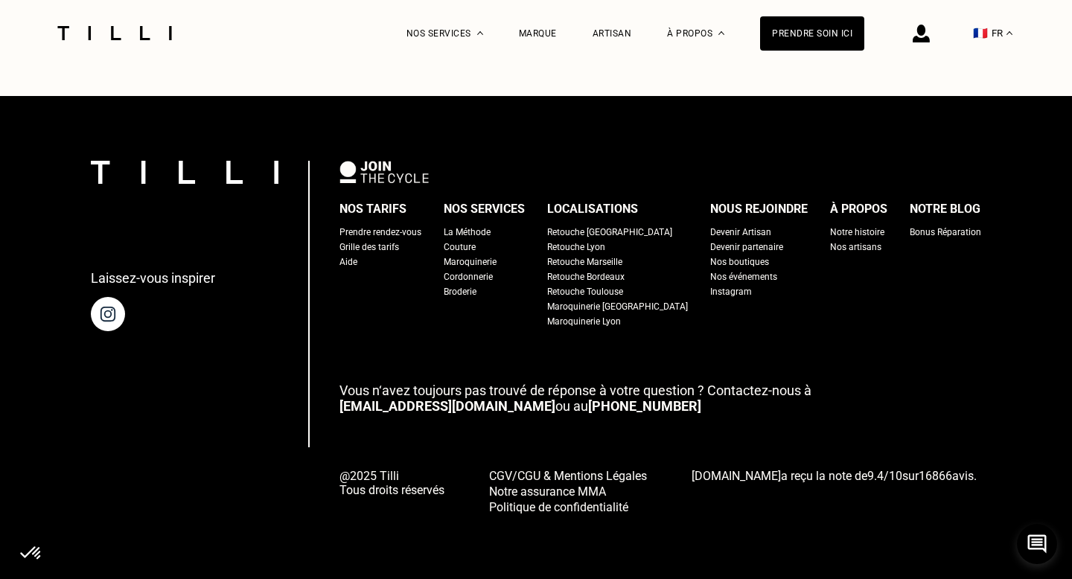
click at [602, 229] on div "Retouche [GEOGRAPHIC_DATA]" at bounding box center [609, 232] width 125 height 15
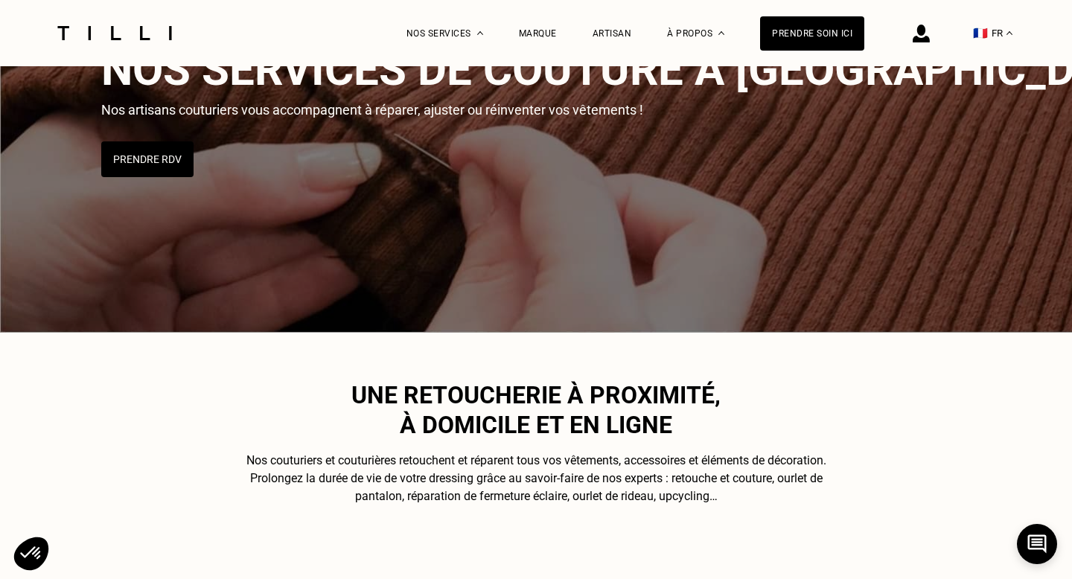
scroll to position [176, 0]
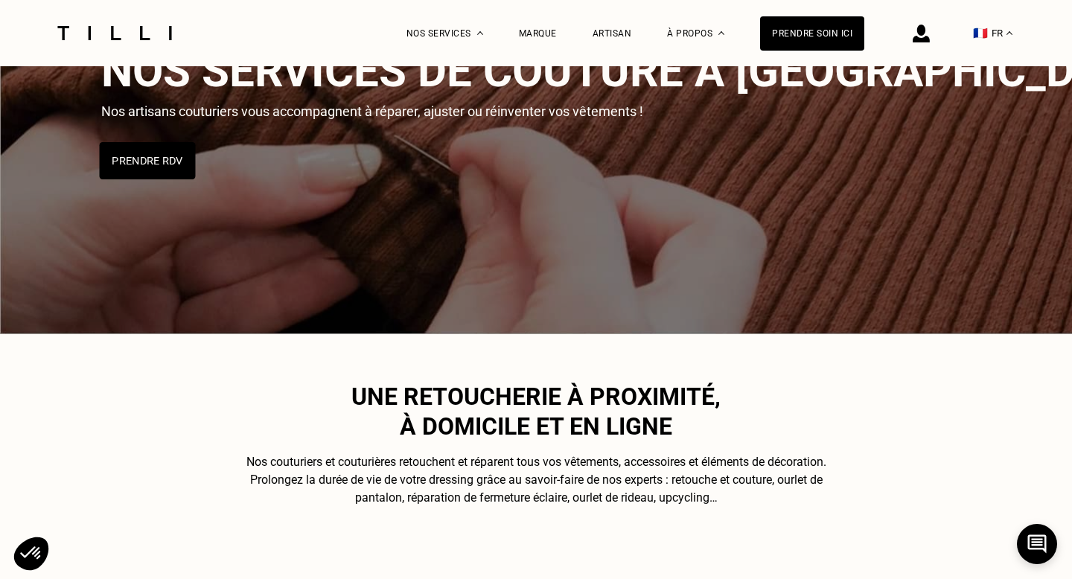
click at [152, 162] on button "Prendre RDV" at bounding box center [148, 160] width 96 height 37
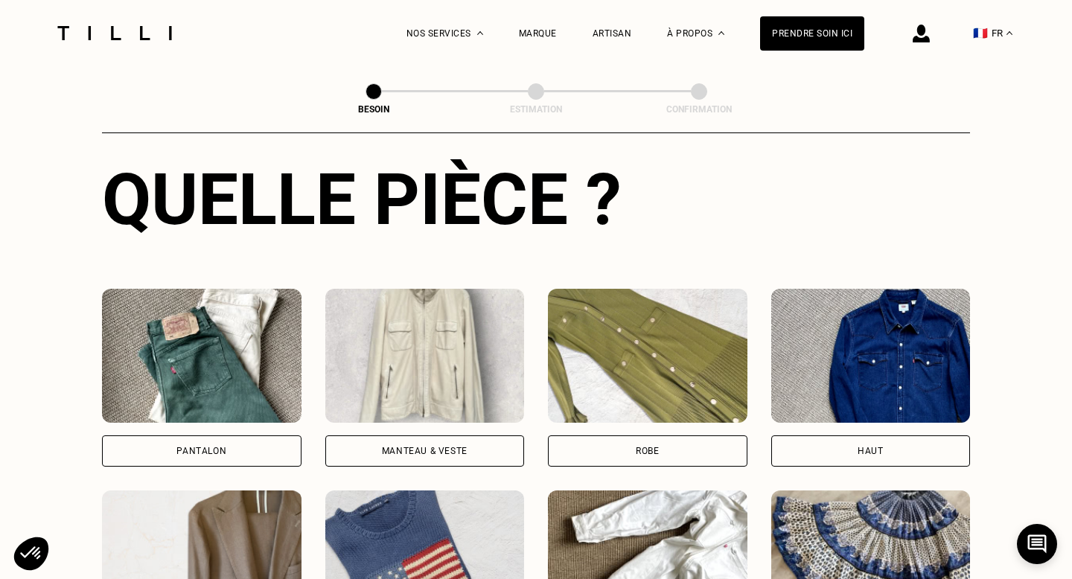
scroll to position [563, 0]
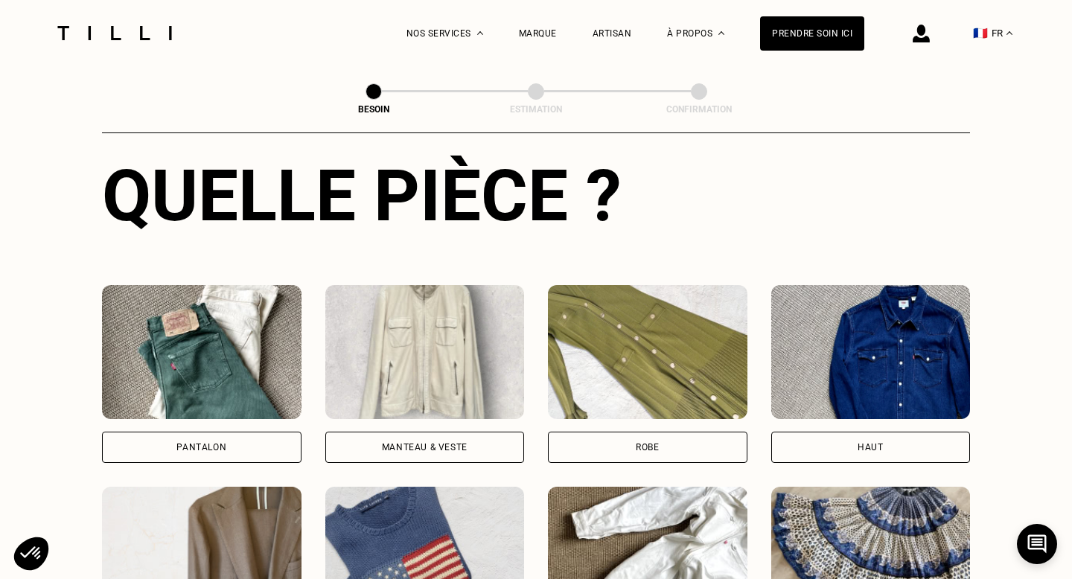
click at [403, 314] on img at bounding box center [425, 352] width 200 height 134
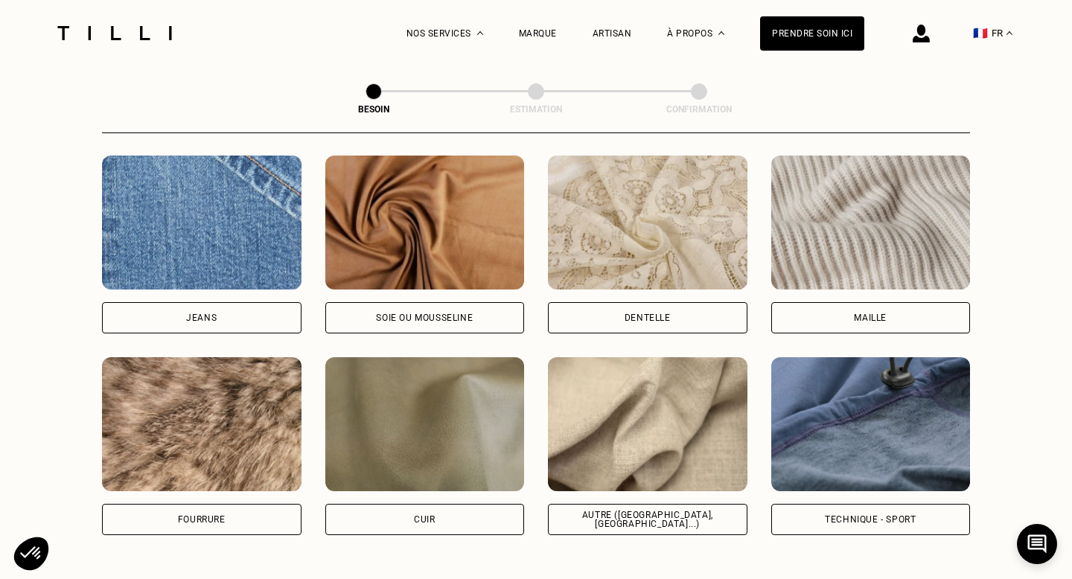
scroll to position [1603, 0]
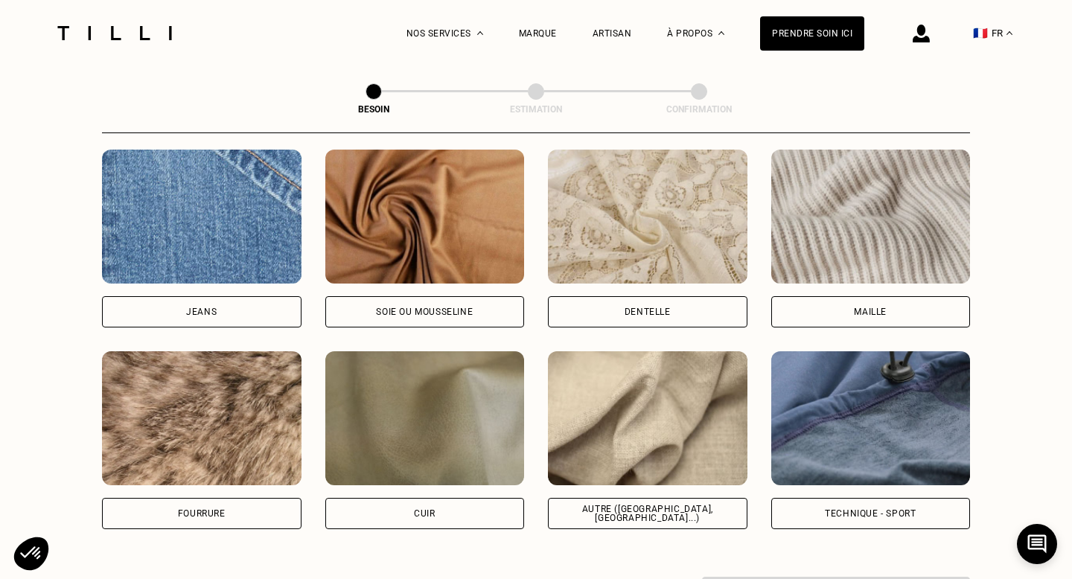
click at [492, 300] on div "Soie ou mousseline" at bounding box center [425, 311] width 200 height 31
select select "FR"
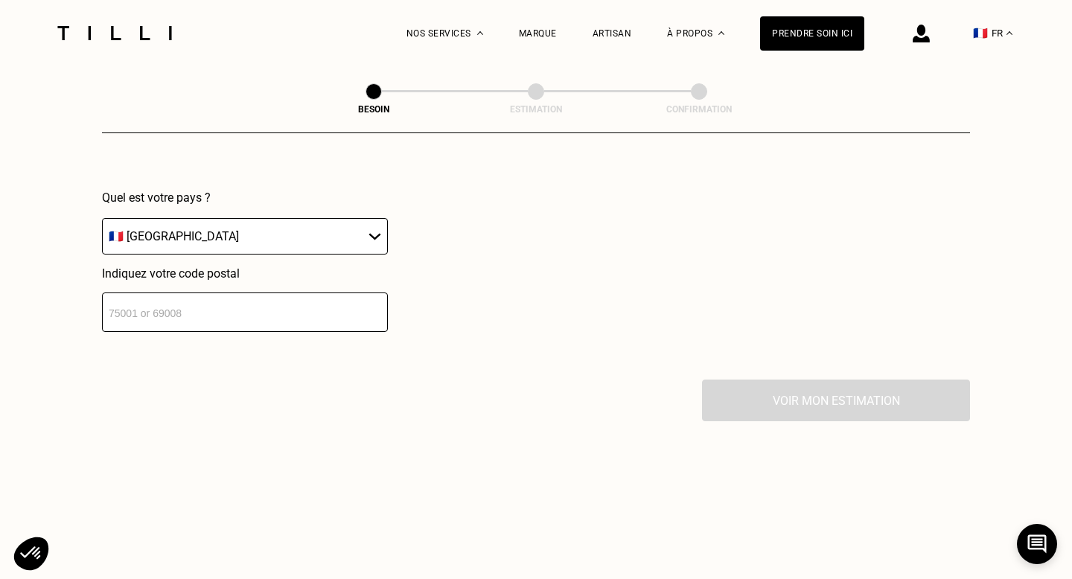
scroll to position [2171, 0]
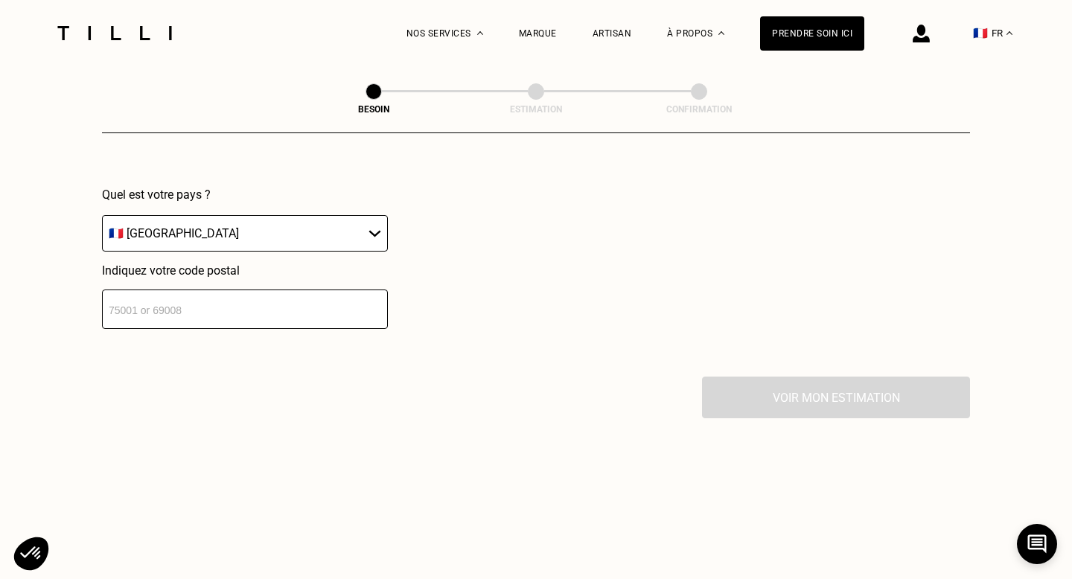
click at [276, 304] on input "number" at bounding box center [245, 309] width 286 height 39
type input "75016"
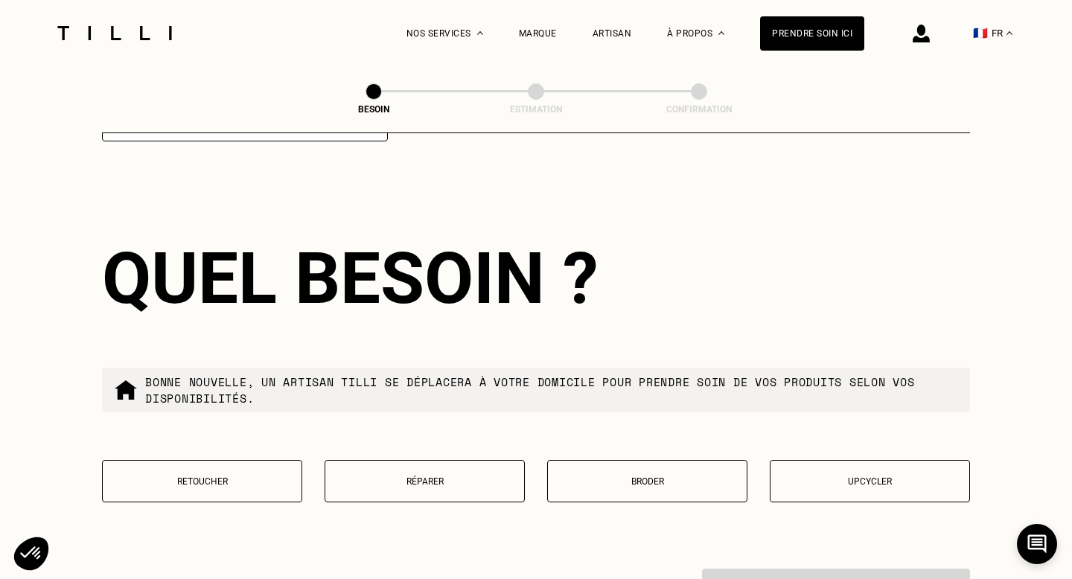
scroll to position [2365, 0]
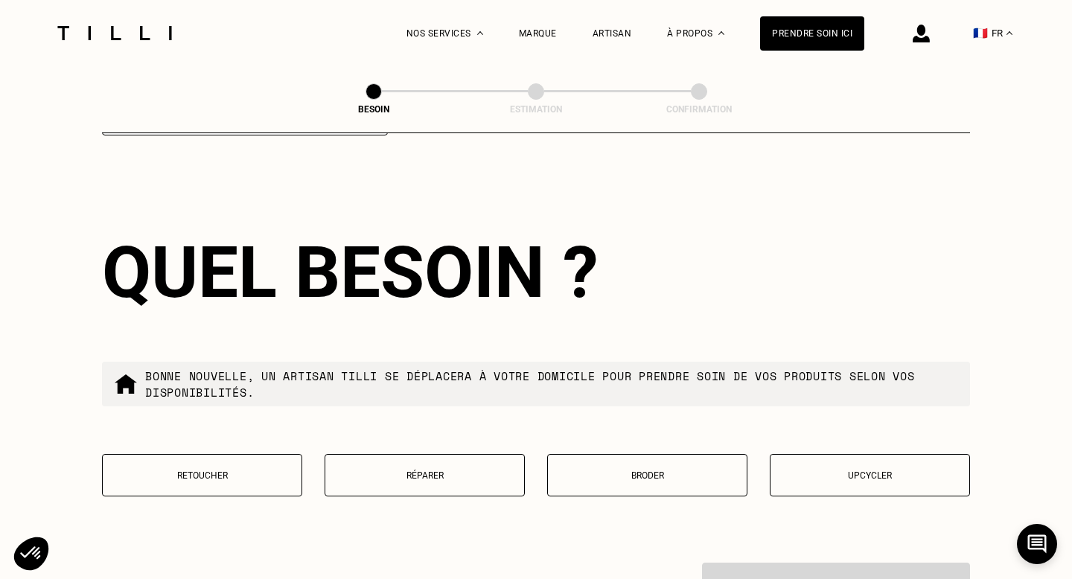
click at [466, 471] on button "Réparer" at bounding box center [425, 475] width 200 height 42
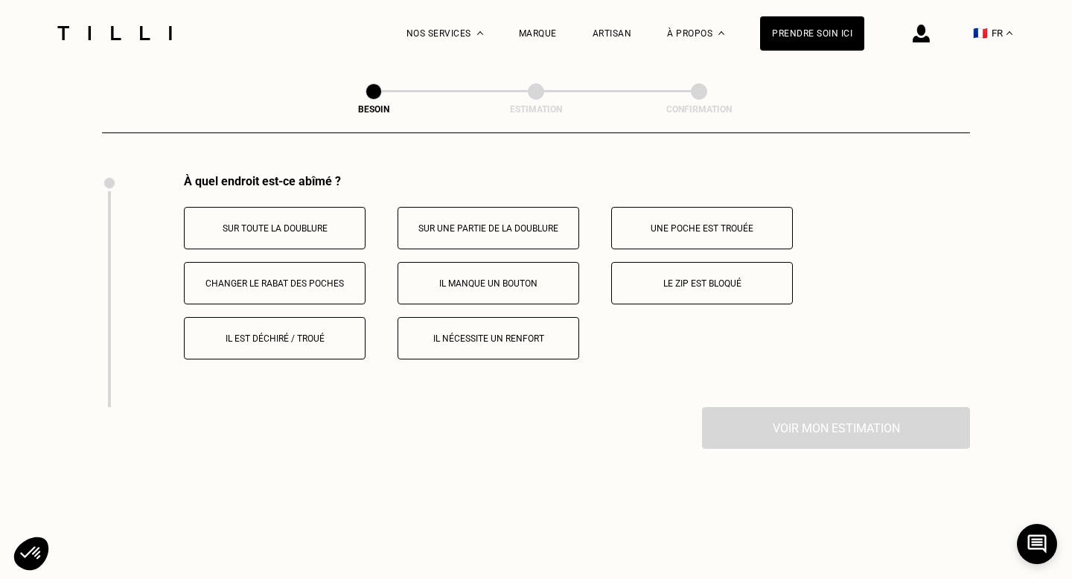
scroll to position [2762, 0]
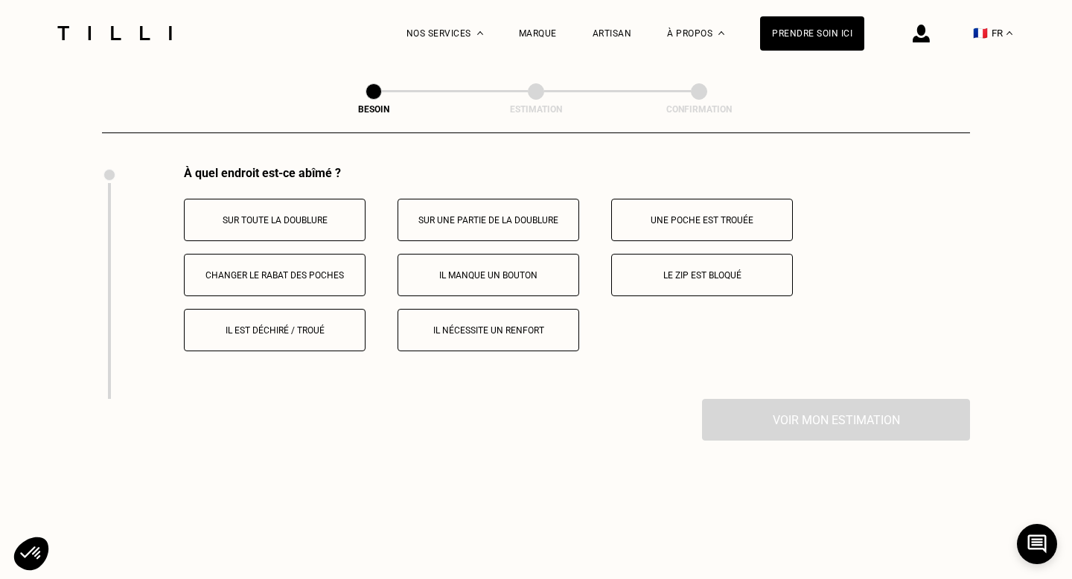
click at [303, 323] on button "Il est déchiré / troué" at bounding box center [275, 330] width 182 height 42
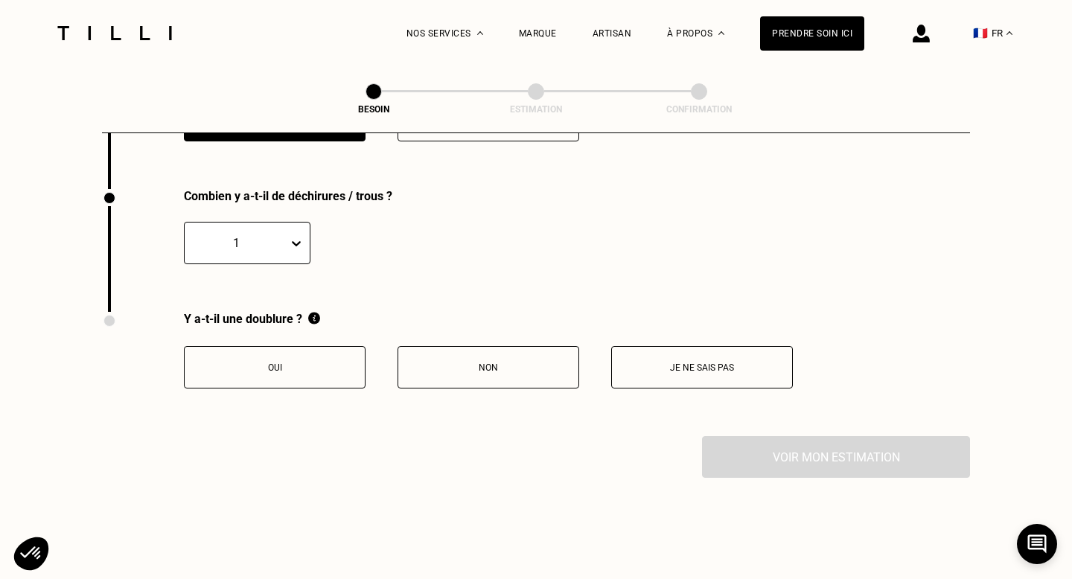
scroll to position [2979, 0]
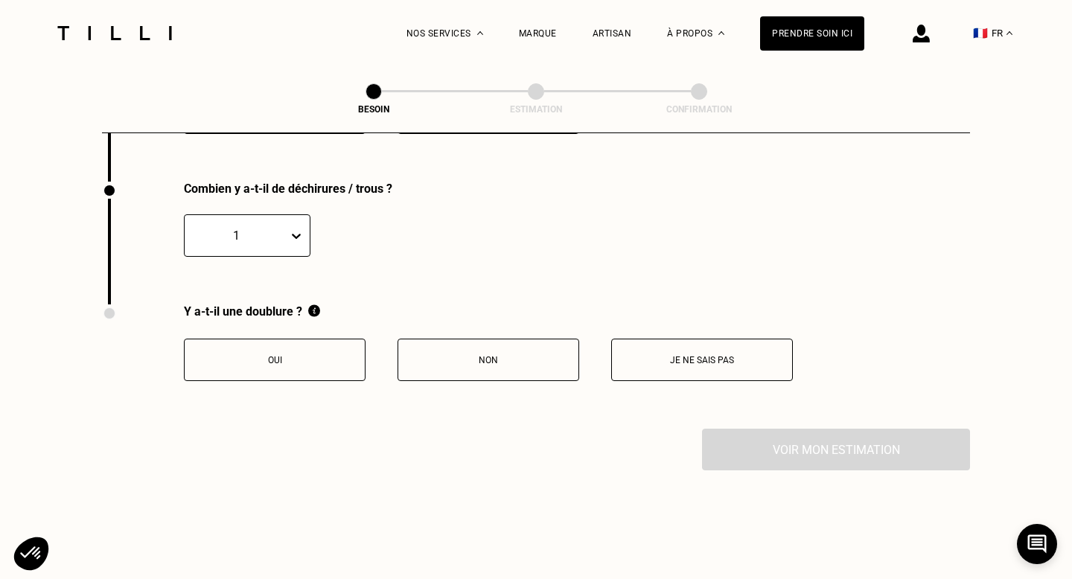
click at [522, 360] on button "Non" at bounding box center [489, 360] width 182 height 42
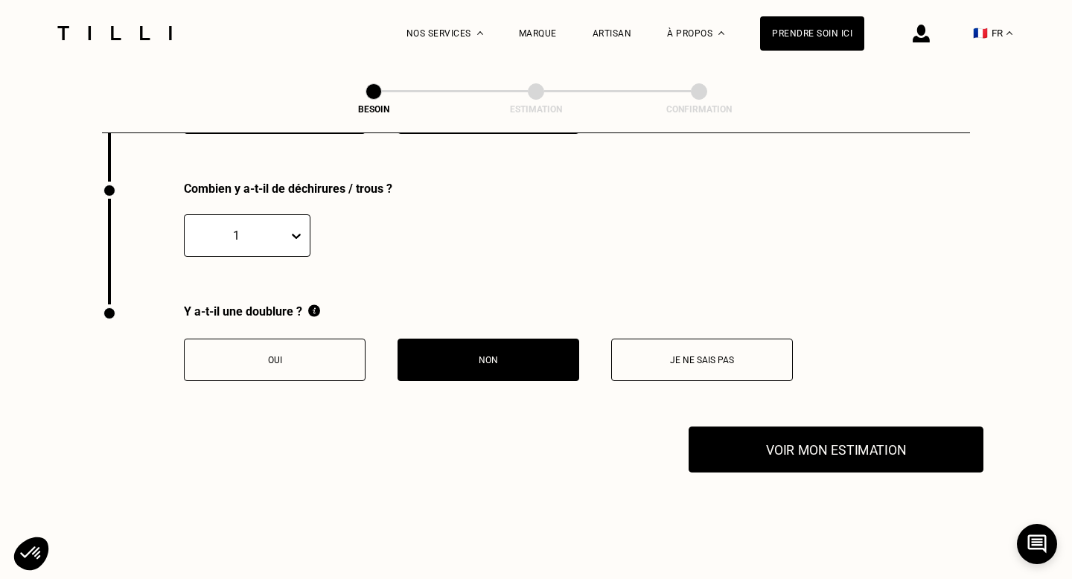
click at [782, 427] on button "Voir mon estimation" at bounding box center [836, 450] width 295 height 46
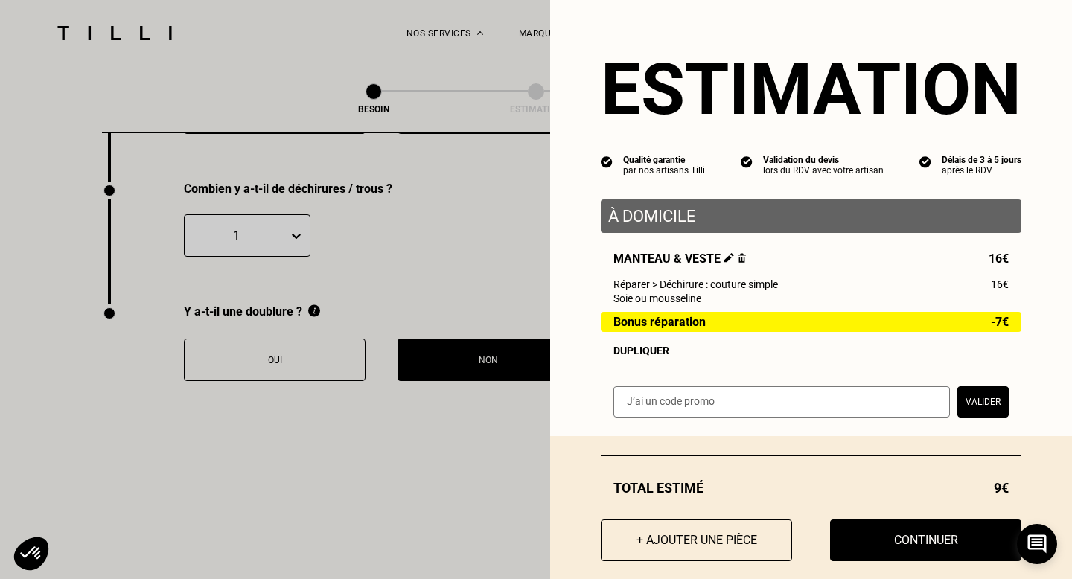
scroll to position [20, 0]
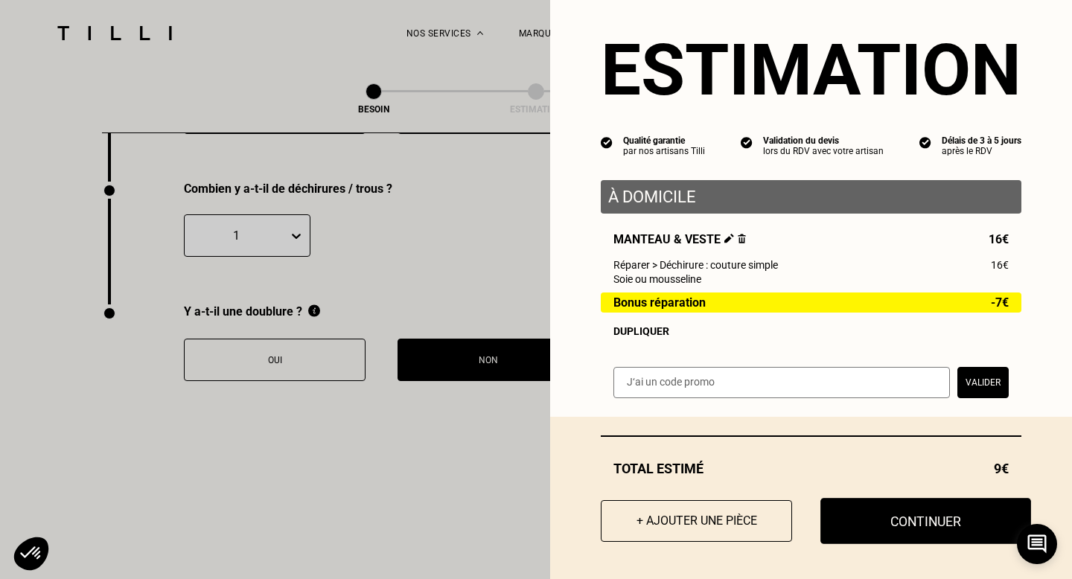
click at [854, 515] on button "Continuer" at bounding box center [926, 521] width 211 height 46
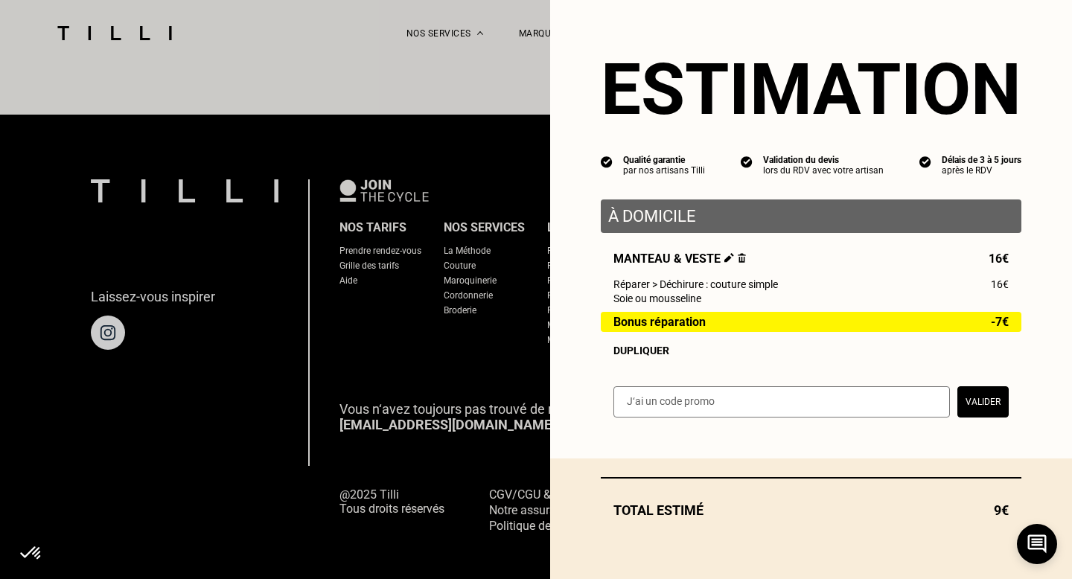
scroll to position [0, 0]
select select "FR"
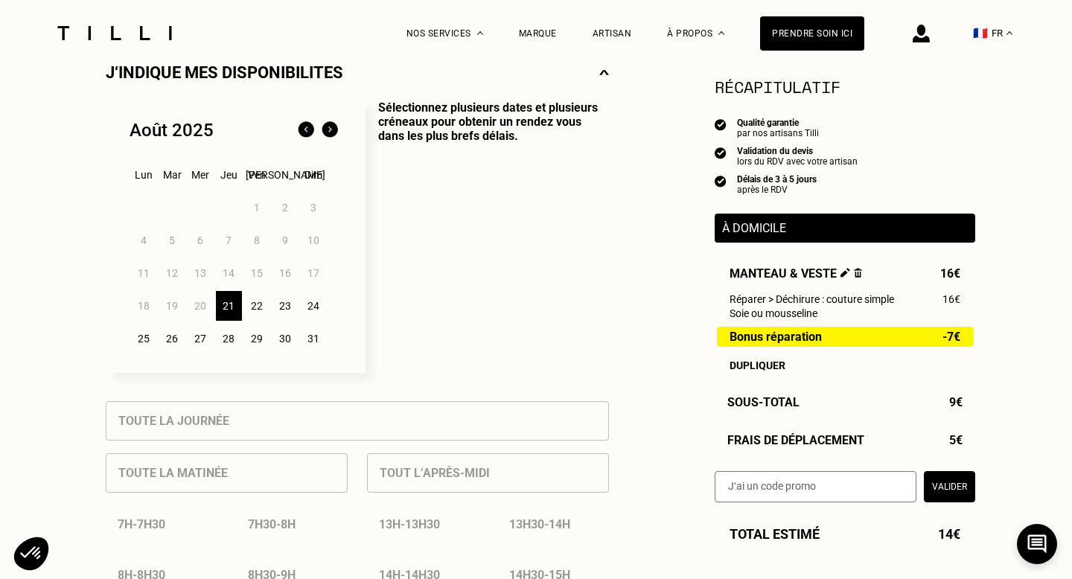
scroll to position [346, 0]
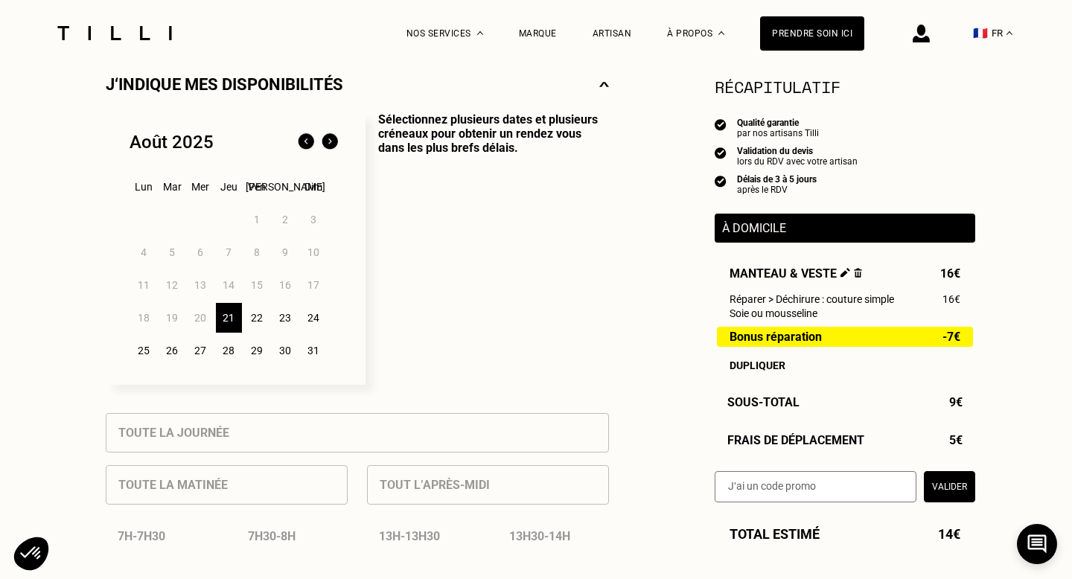
click at [334, 139] on img at bounding box center [330, 142] width 24 height 24
click at [311, 149] on img at bounding box center [306, 142] width 24 height 24
click at [174, 348] on div "26" at bounding box center [172, 351] width 26 height 30
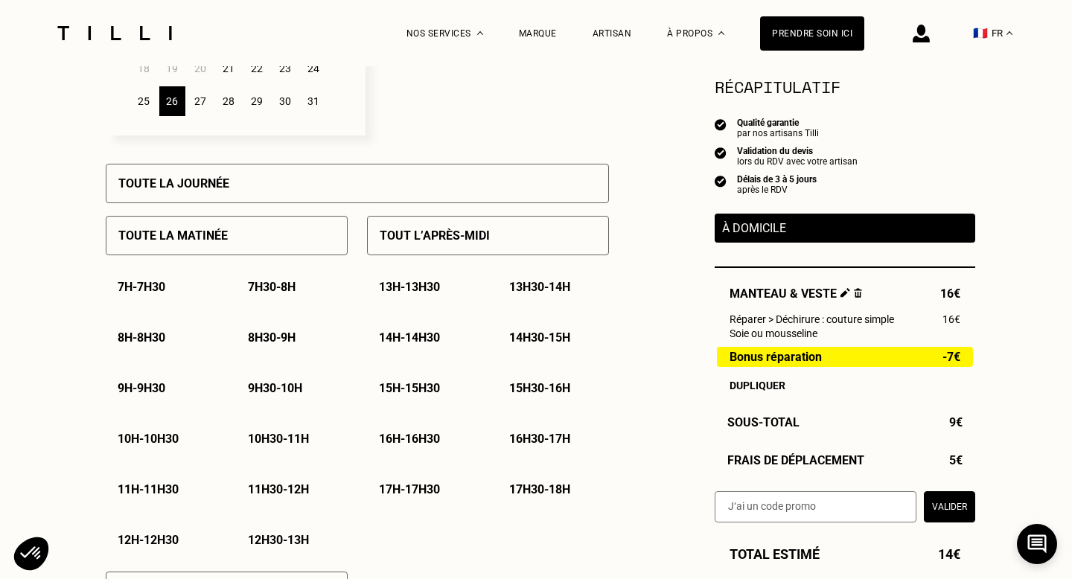
scroll to position [601, 0]
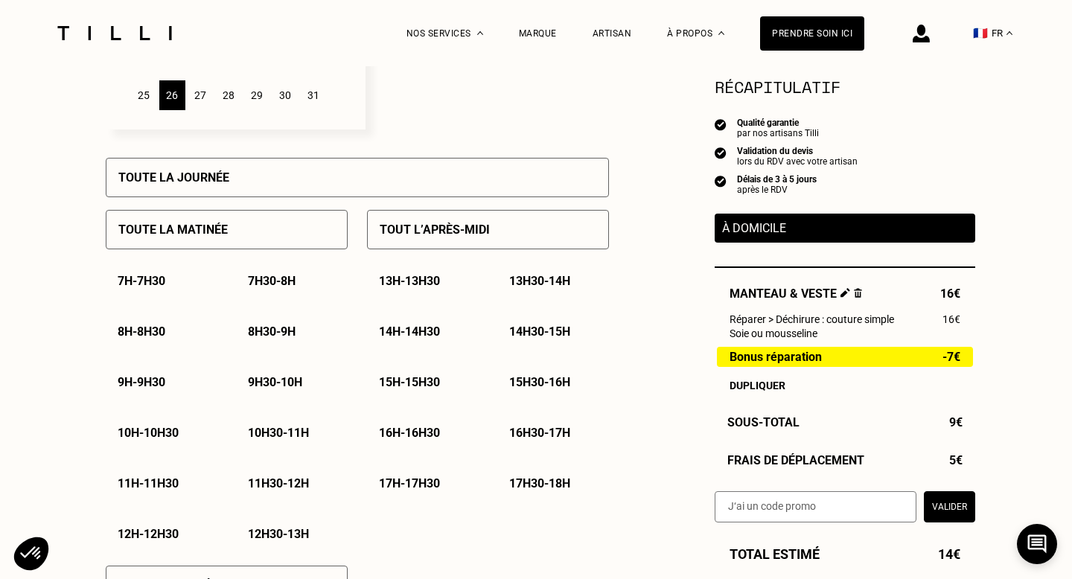
click at [276, 543] on div "12h30 - 13h" at bounding box center [292, 534] width 112 height 38
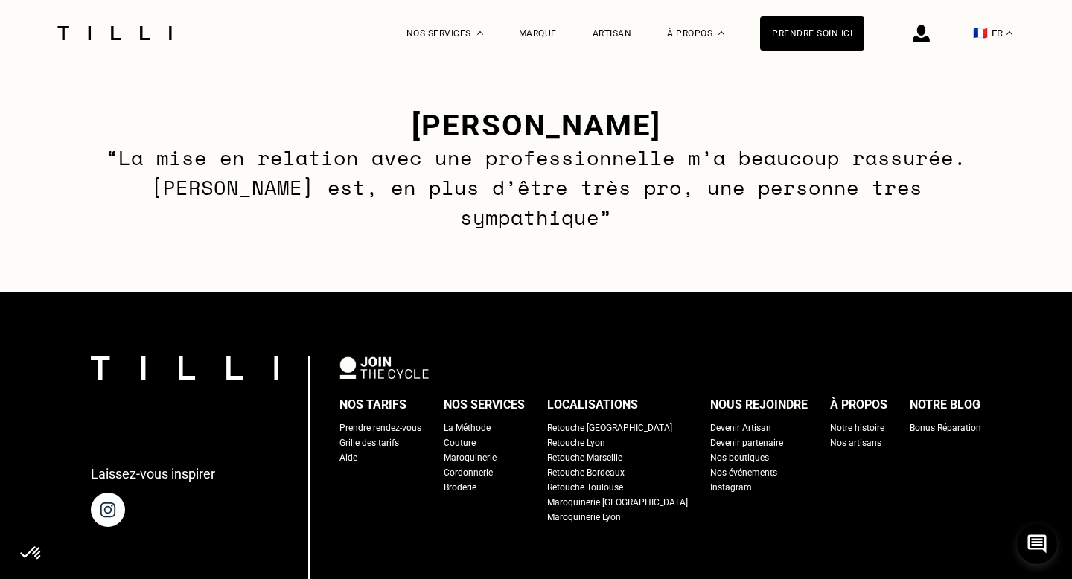
scroll to position [2201, 0]
